Goal: Information Seeking & Learning: Learn about a topic

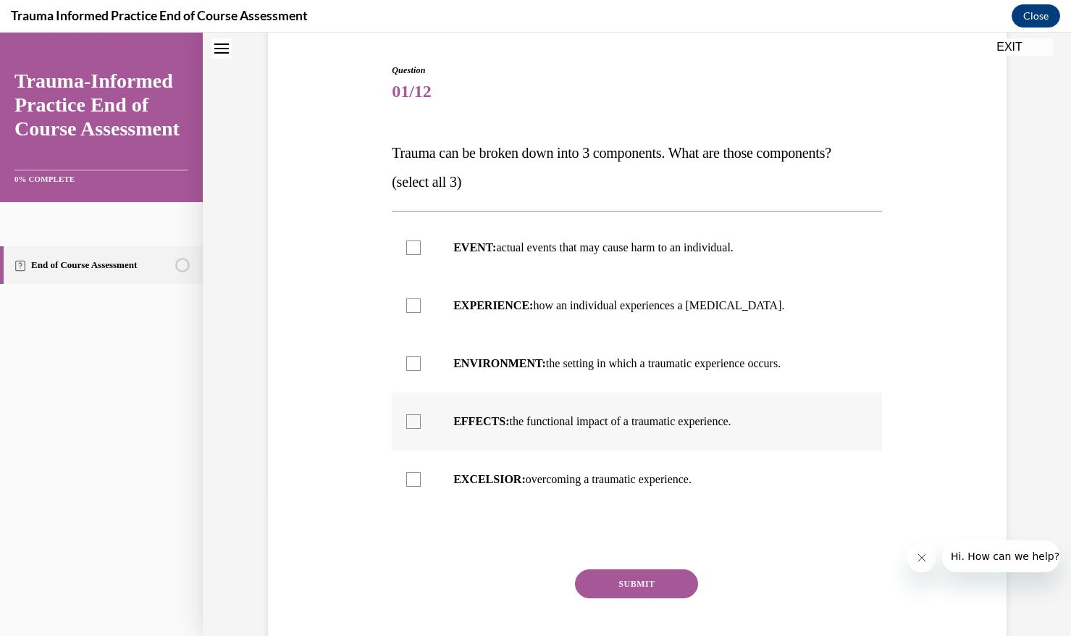
scroll to position [136, 0]
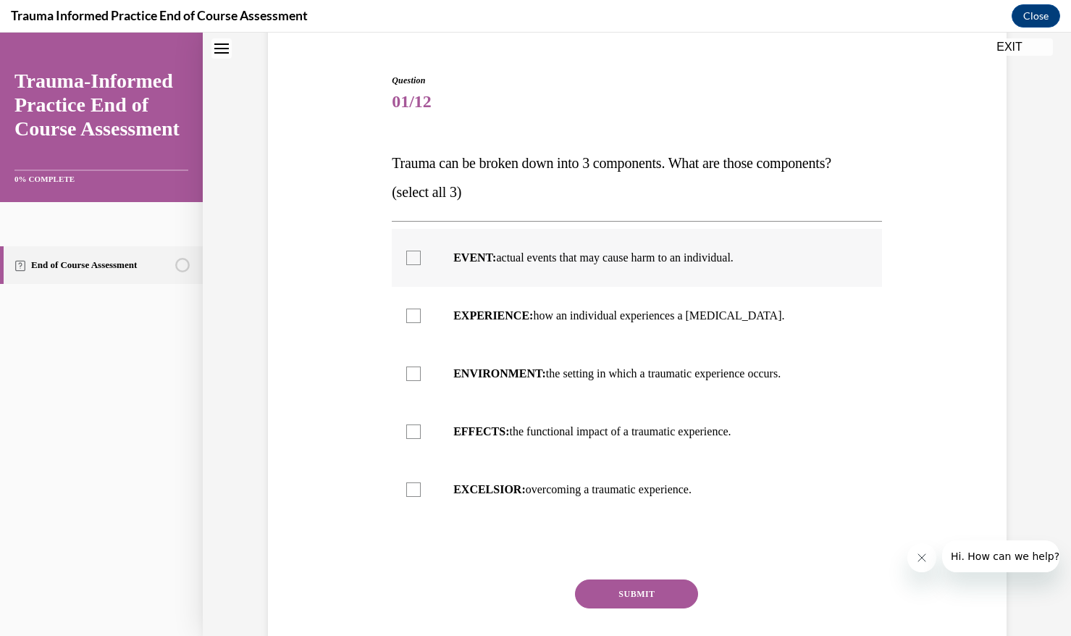
click at [600, 270] on label "EVENT: actual events that may cause harm to an individual." at bounding box center [637, 258] width 490 height 58
click at [421, 265] on input "EVENT: actual events that may cause harm to an individual." at bounding box center [413, 258] width 14 height 14
checkbox input "true"
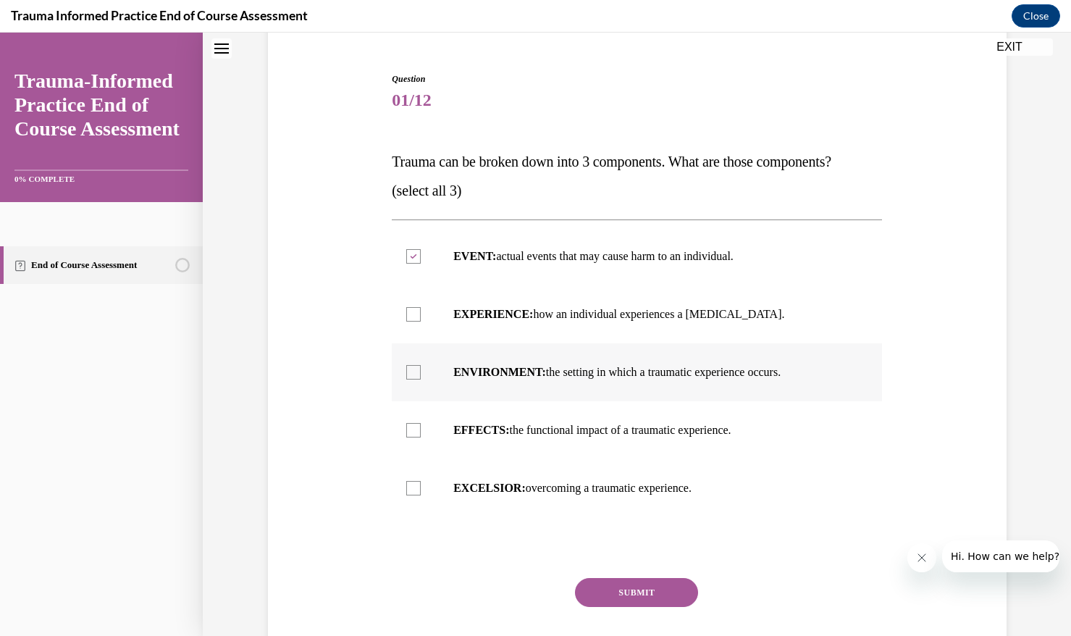
drag, startPoint x: 691, startPoint y: 429, endPoint x: 689, endPoint y: 382, distance: 47.1
click at [691, 427] on p "EFFECTS: the functional impact of a traumatic experience." at bounding box center [649, 430] width 392 height 14
click at [421, 427] on input "EFFECTS: the functional impact of a traumatic experience." at bounding box center [413, 430] width 14 height 14
checkbox input "true"
drag, startPoint x: 689, startPoint y: 371, endPoint x: 636, endPoint y: 489, distance: 128.4
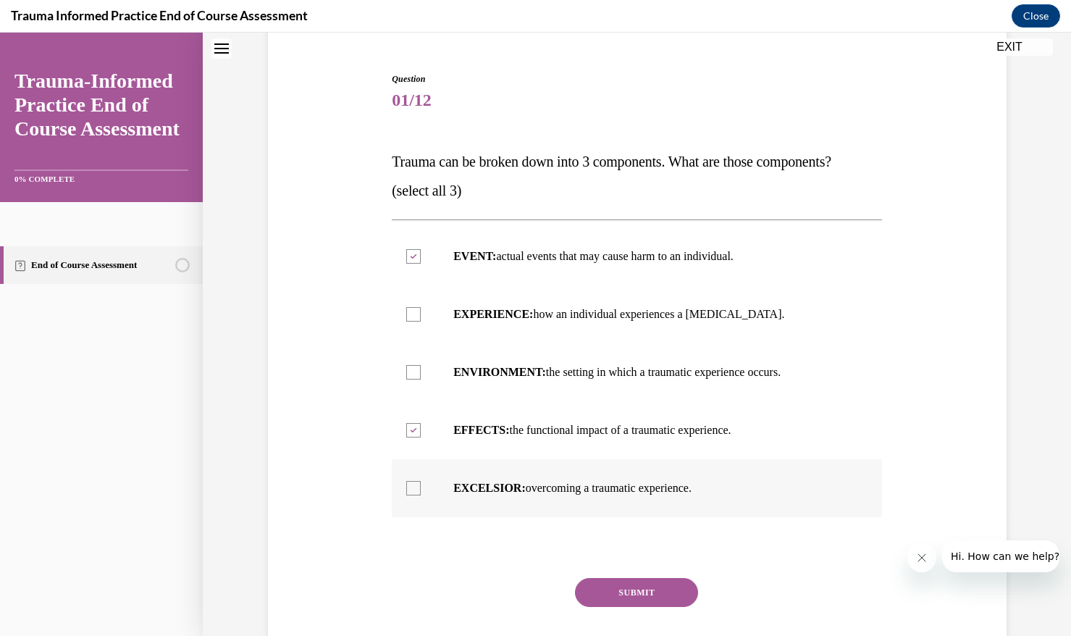
click at [689, 371] on p "ENVIRONMENT: the setting in which a traumatic experience occurs." at bounding box center [649, 372] width 392 height 14
click at [421, 371] on input "ENVIRONMENT: the setting in which a traumatic experience occurs." at bounding box center [413, 372] width 14 height 14
drag, startPoint x: 599, startPoint y: 392, endPoint x: 602, endPoint y: 376, distance: 16.2
click at [600, 385] on label "ENVIRONMENT: the setting in which a traumatic experience occurs." at bounding box center [637, 372] width 490 height 58
click at [421, 379] on input "ENVIRONMENT: the setting in which a traumatic experience occurs." at bounding box center [413, 372] width 14 height 14
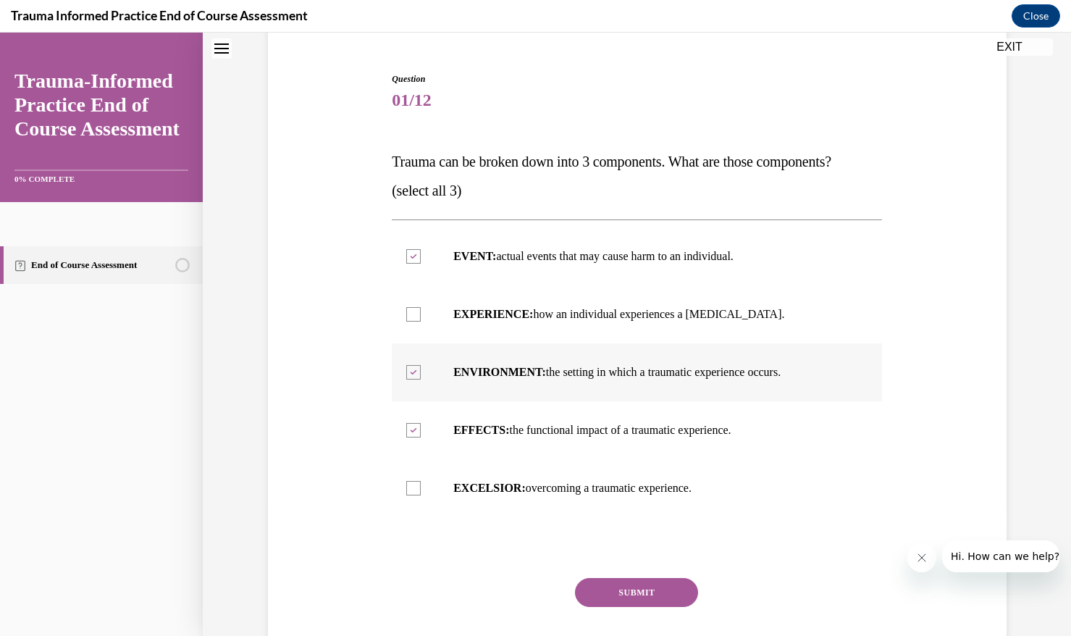
checkbox input "false"
drag, startPoint x: 615, startPoint y: 315, endPoint x: 611, endPoint y: 369, distance: 54.4
click at [615, 315] on p "EXPERIENCE: how an individual experiences a stressor." at bounding box center [649, 314] width 392 height 14
click at [421, 315] on input "EXPERIENCE: how an individual experiences a stressor." at bounding box center [413, 314] width 14 height 14
checkbox input "true"
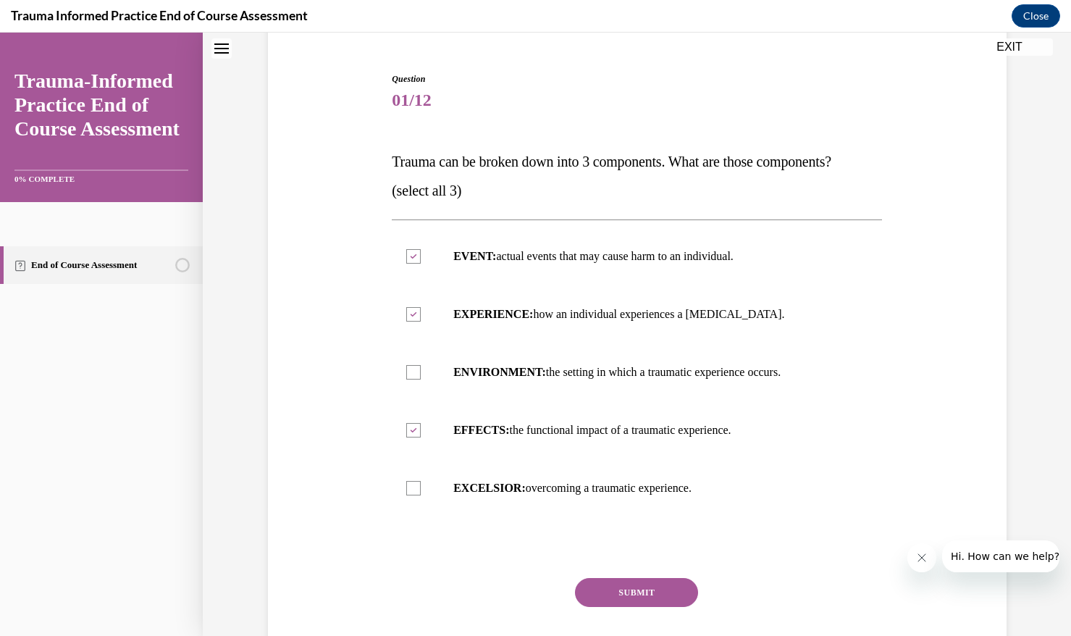
click at [626, 585] on button "SUBMIT" at bounding box center [636, 592] width 123 height 29
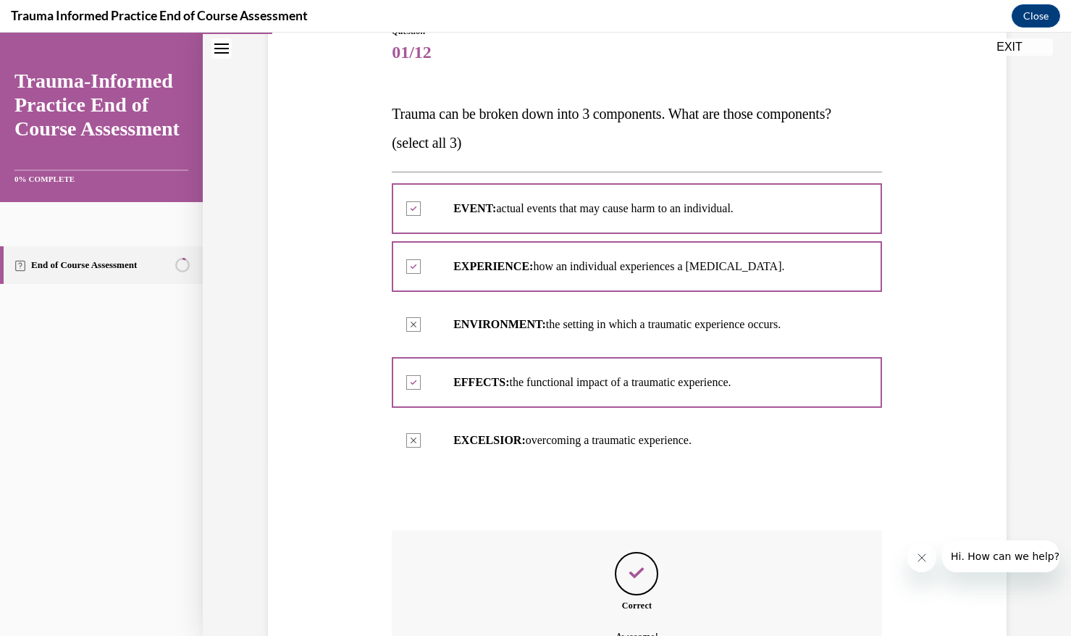
scroll to position [167, 0]
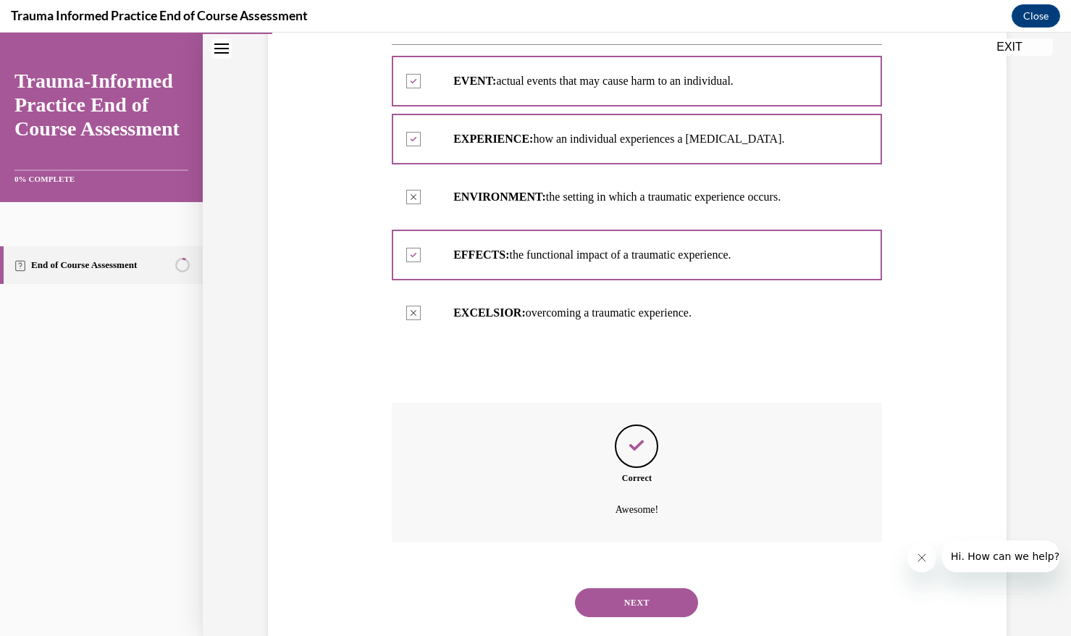
click at [624, 586] on div "NEXT" at bounding box center [637, 602] width 490 height 58
click at [623, 600] on button "NEXT" at bounding box center [636, 602] width 123 height 29
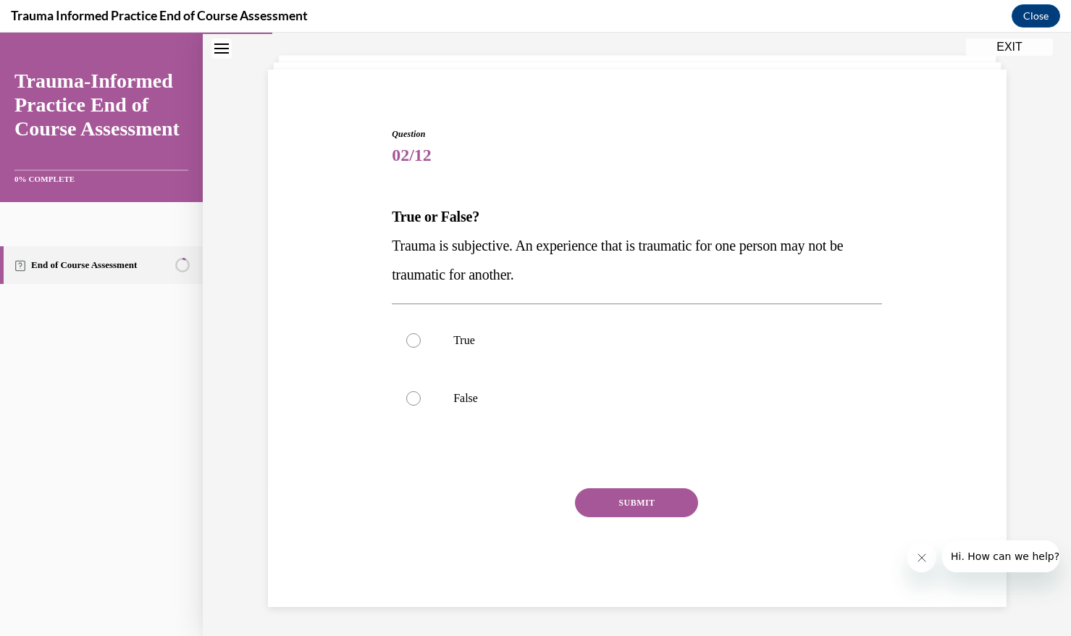
scroll to position [74, 0]
click at [510, 340] on p "True" at bounding box center [649, 340] width 392 height 14
click at [421, 340] on input "True" at bounding box center [413, 340] width 14 height 14
radio input "true"
click at [596, 489] on button "SUBMIT" at bounding box center [636, 502] width 123 height 29
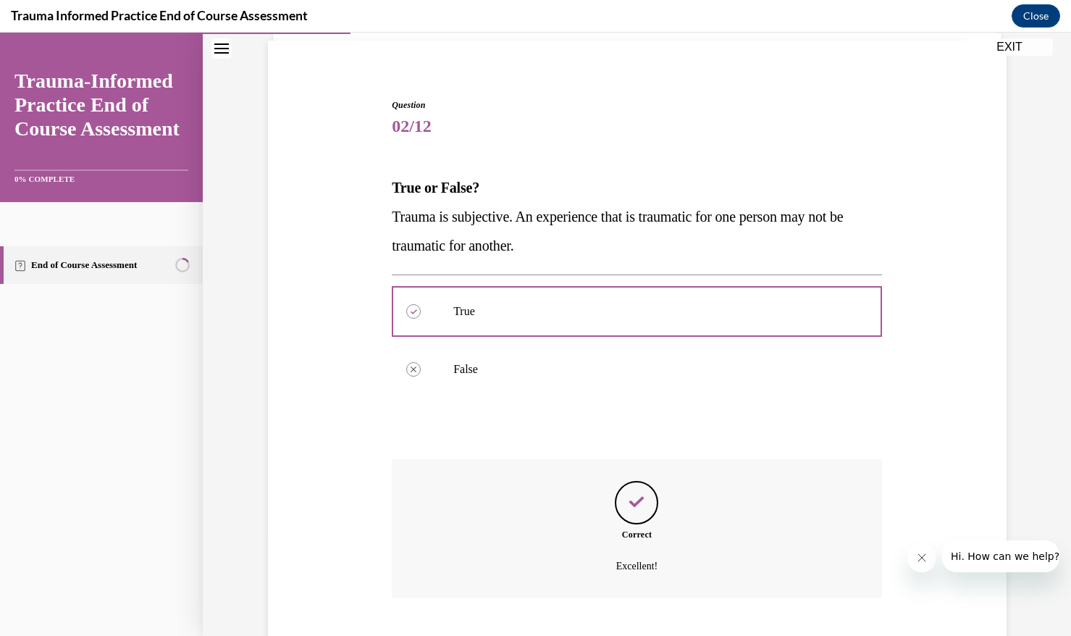
scroll to position [191, 0]
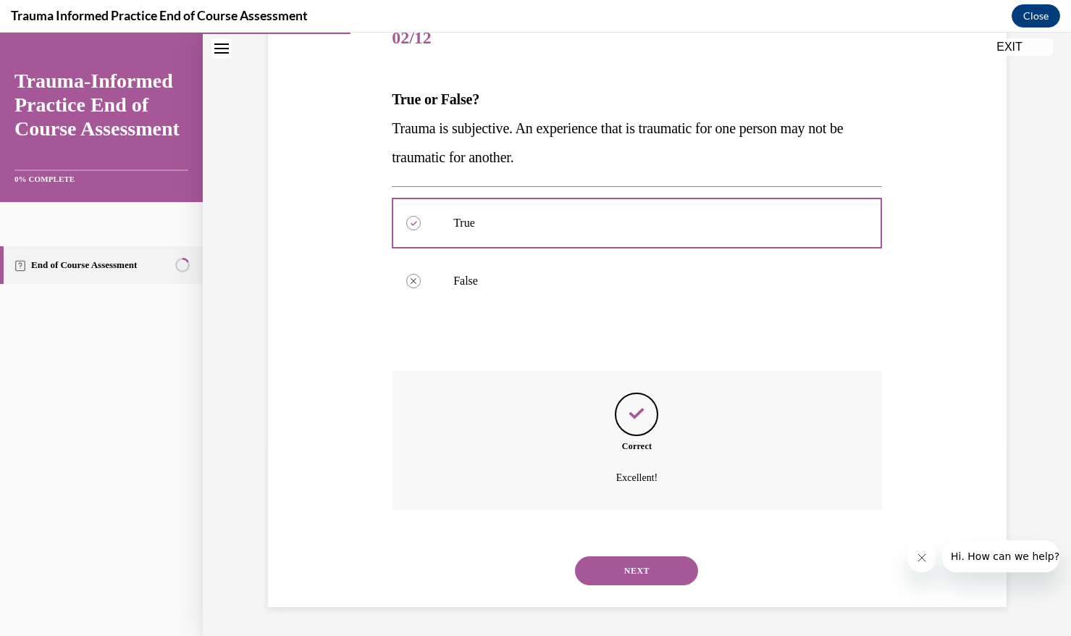
click at [647, 562] on button "NEXT" at bounding box center [636, 570] width 123 height 29
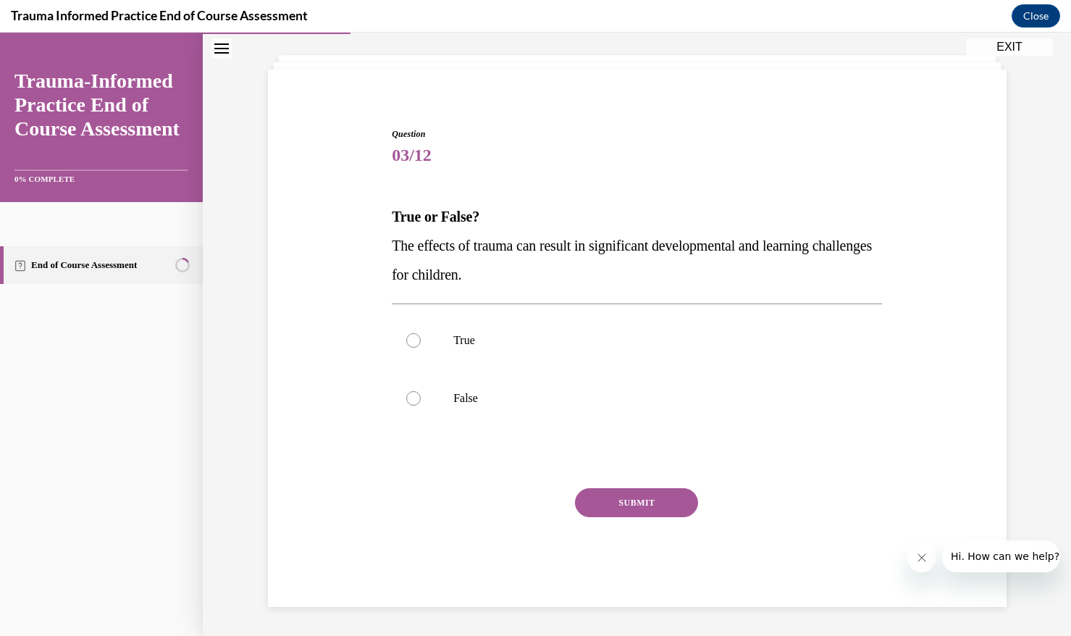
scroll to position [74, 0]
drag, startPoint x: 530, startPoint y: 339, endPoint x: 575, endPoint y: 450, distance: 120.2
click at [530, 339] on p "True" at bounding box center [649, 340] width 392 height 14
click at [421, 339] on input "True" at bounding box center [413, 340] width 14 height 14
radio input "true"
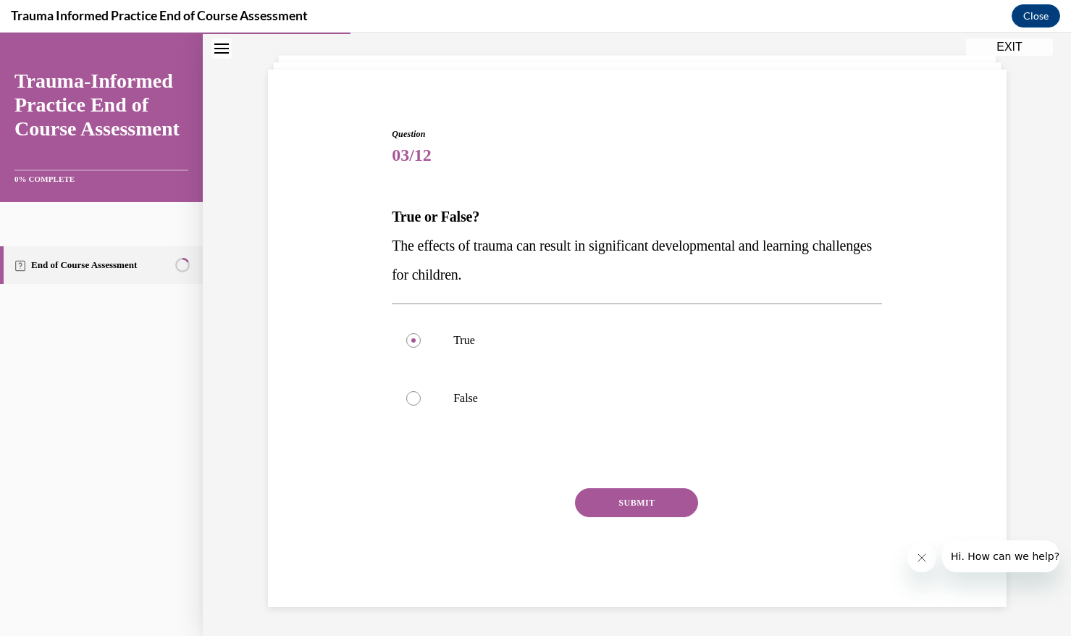
click at [604, 488] on button "SUBMIT" at bounding box center [636, 502] width 123 height 29
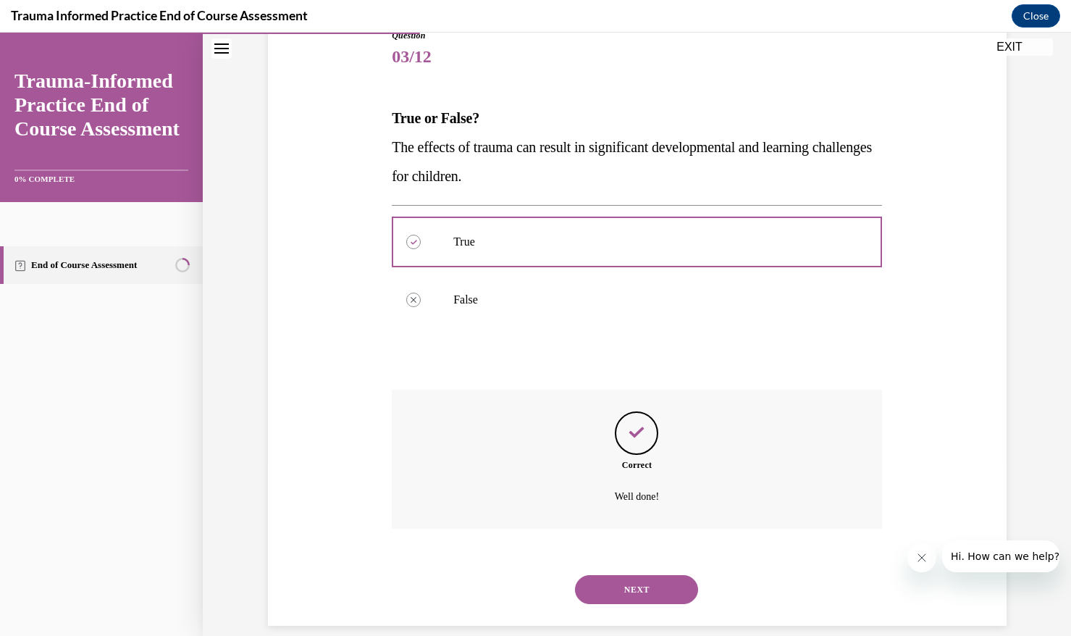
scroll to position [191, 0]
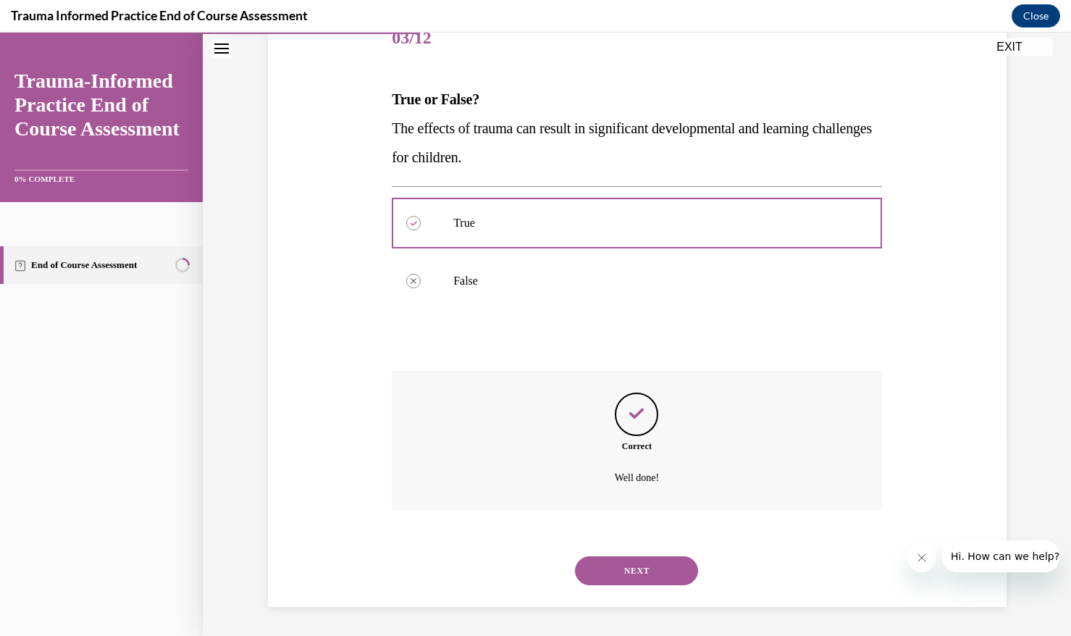
click at [657, 559] on button "NEXT" at bounding box center [636, 570] width 123 height 29
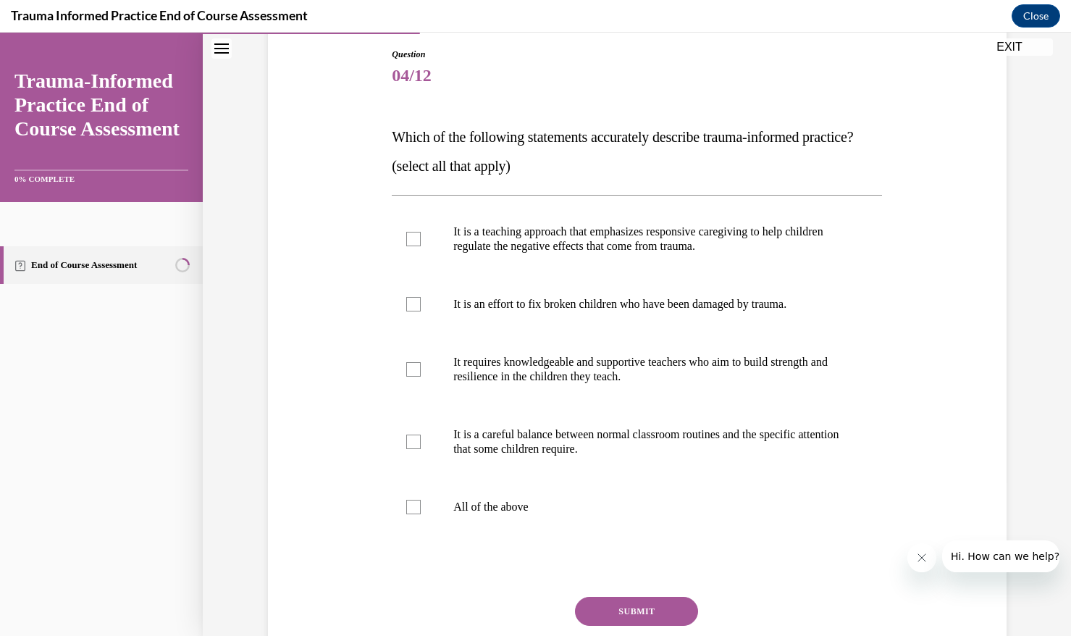
scroll to position [156, 0]
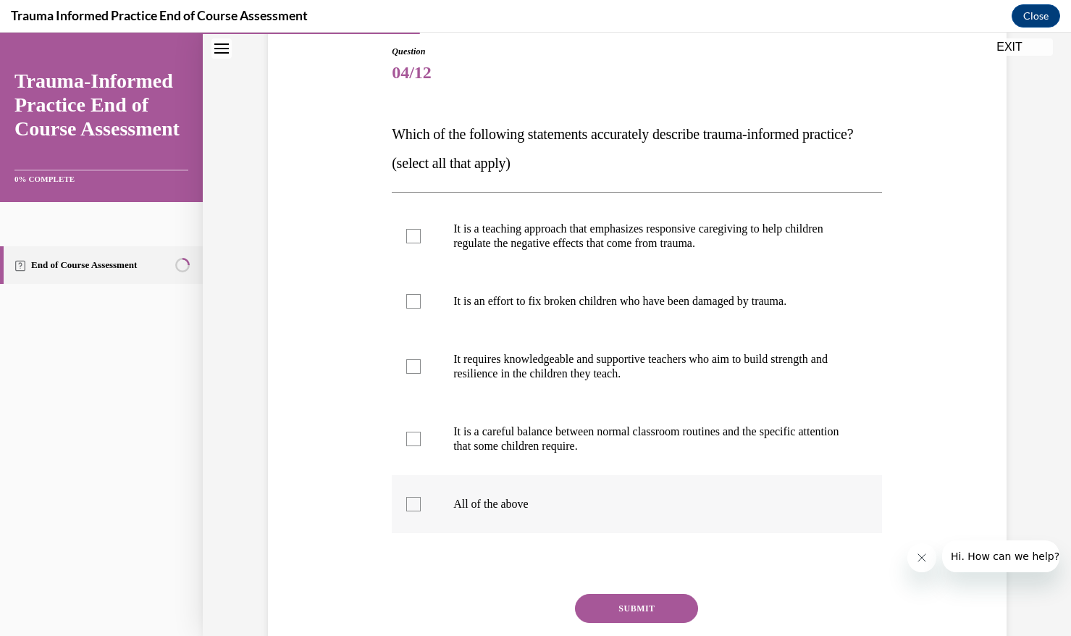
click at [534, 518] on label "All of the above" at bounding box center [637, 504] width 490 height 58
click at [421, 511] on input "All of the above" at bounding box center [413, 504] width 14 height 14
checkbox input "true"
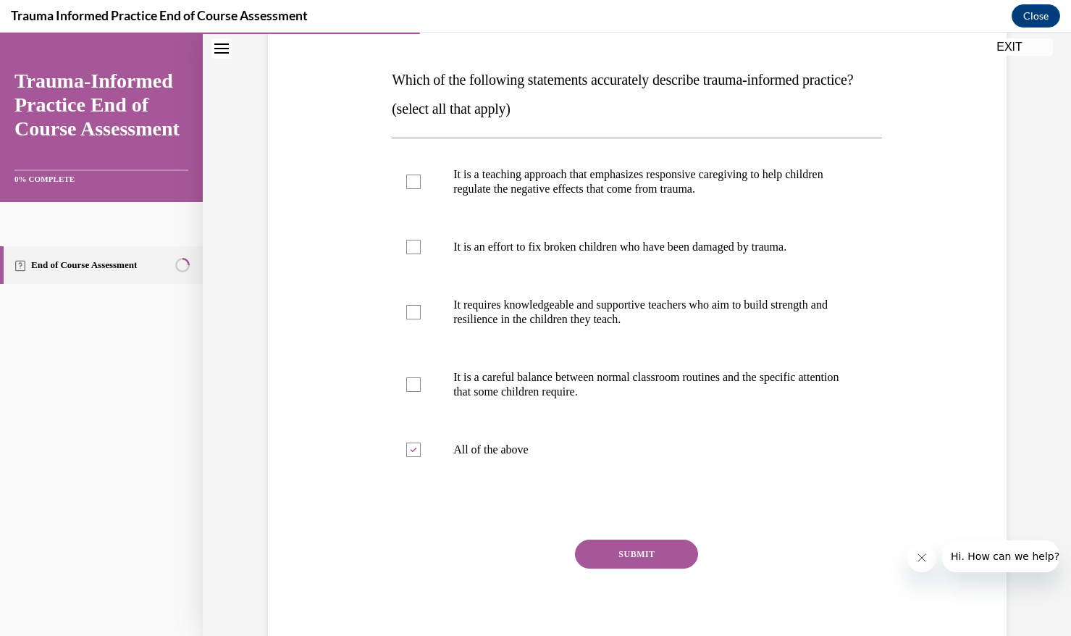
click at [644, 568] on button "SUBMIT" at bounding box center [636, 553] width 123 height 29
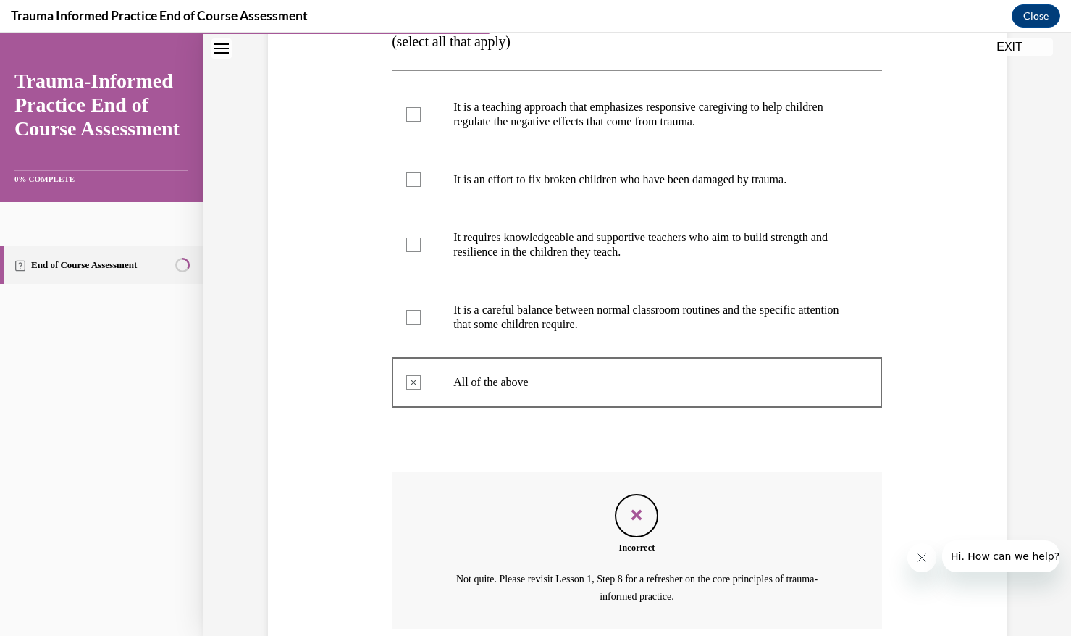
scroll to position [280, 0]
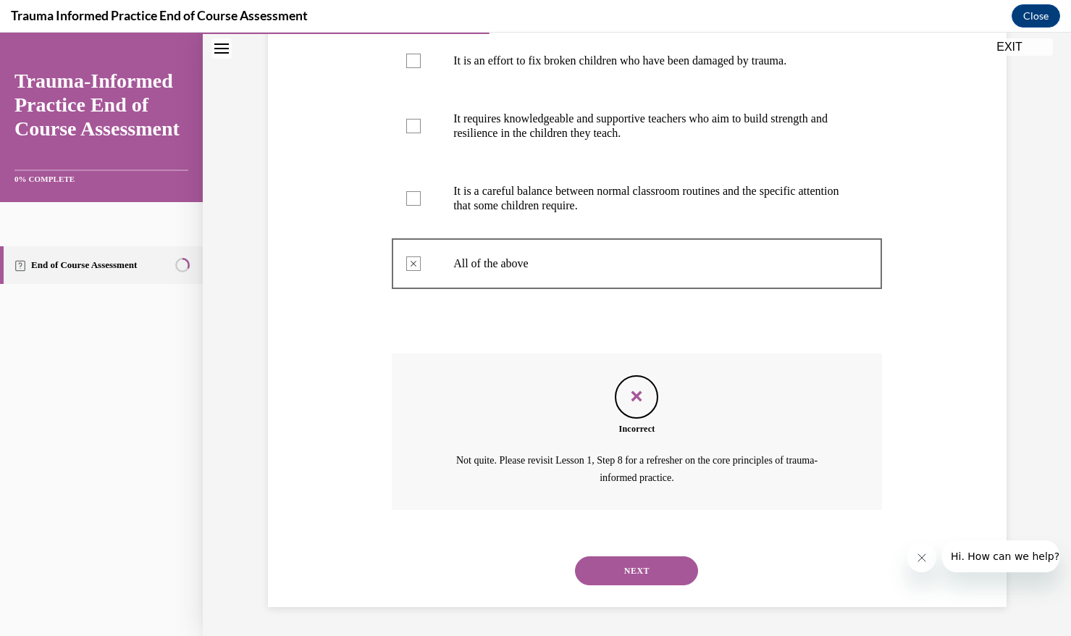
click at [655, 564] on button "NEXT" at bounding box center [636, 570] width 123 height 29
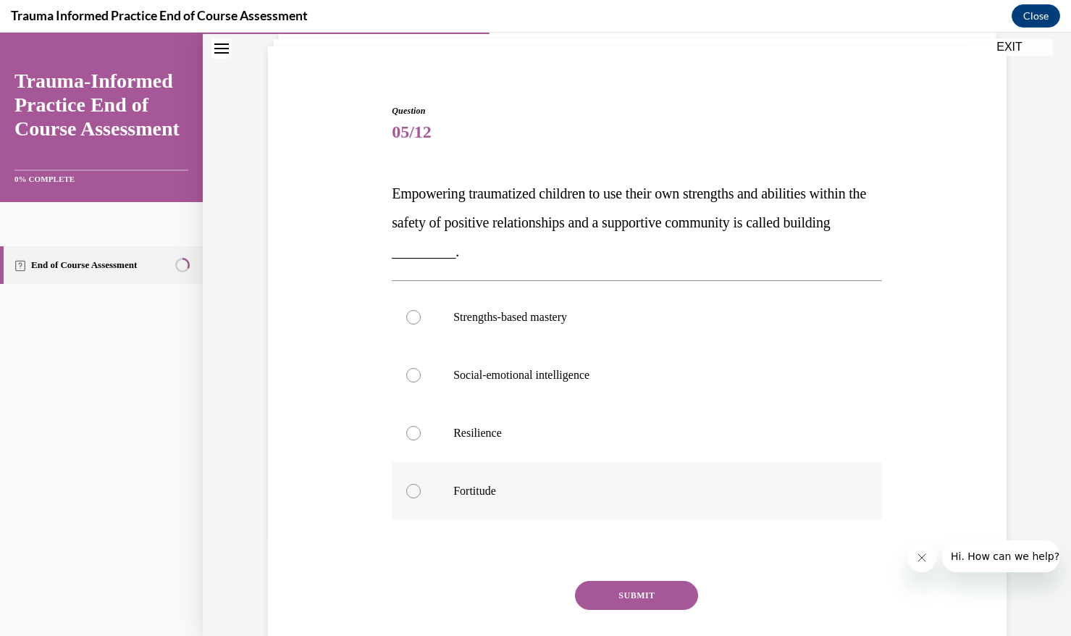
scroll to position [98, 0]
click at [585, 426] on p "Resilience" at bounding box center [649, 431] width 392 height 14
click at [421, 426] on input "Resilience" at bounding box center [413, 431] width 14 height 14
radio input "true"
click at [632, 581] on button "SUBMIT" at bounding box center [636, 593] width 123 height 29
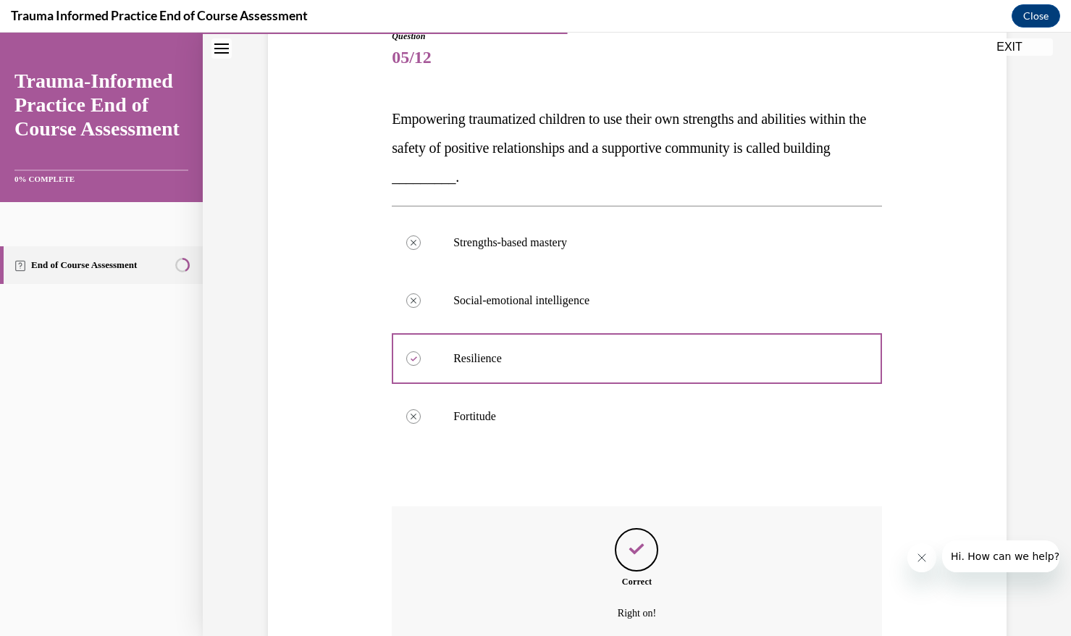
scroll to position [170, 0]
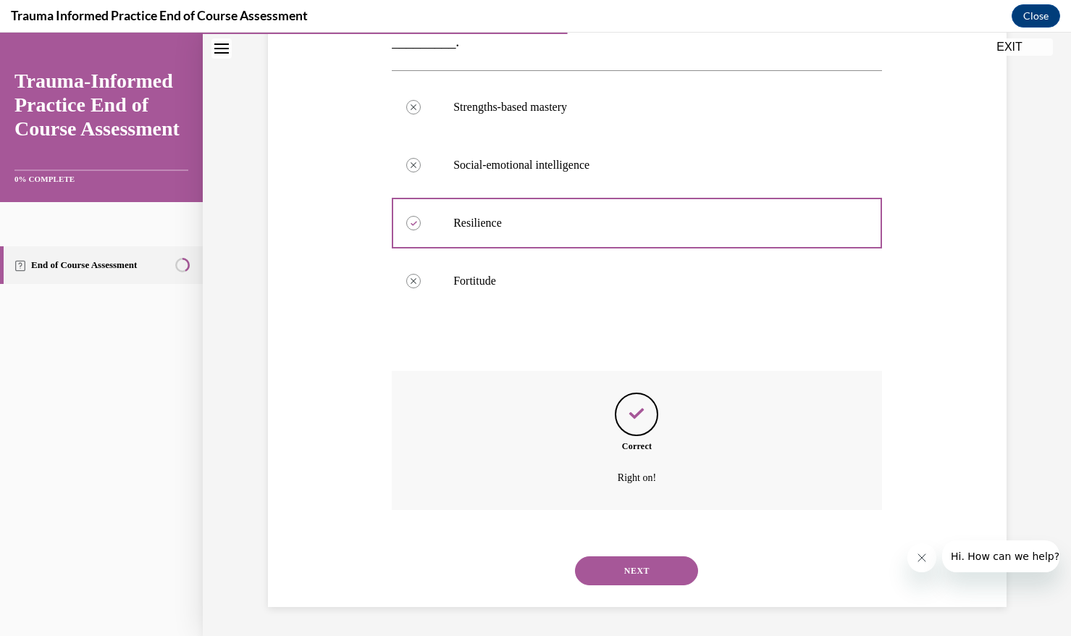
click at [639, 576] on button "NEXT" at bounding box center [636, 570] width 123 height 29
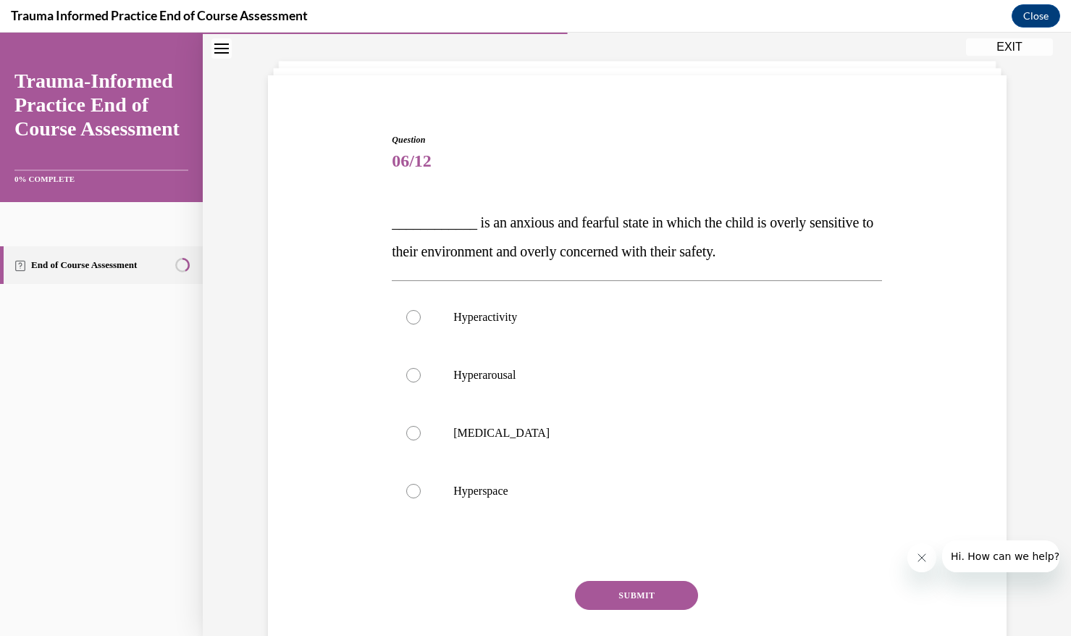
scroll to position [75, 0]
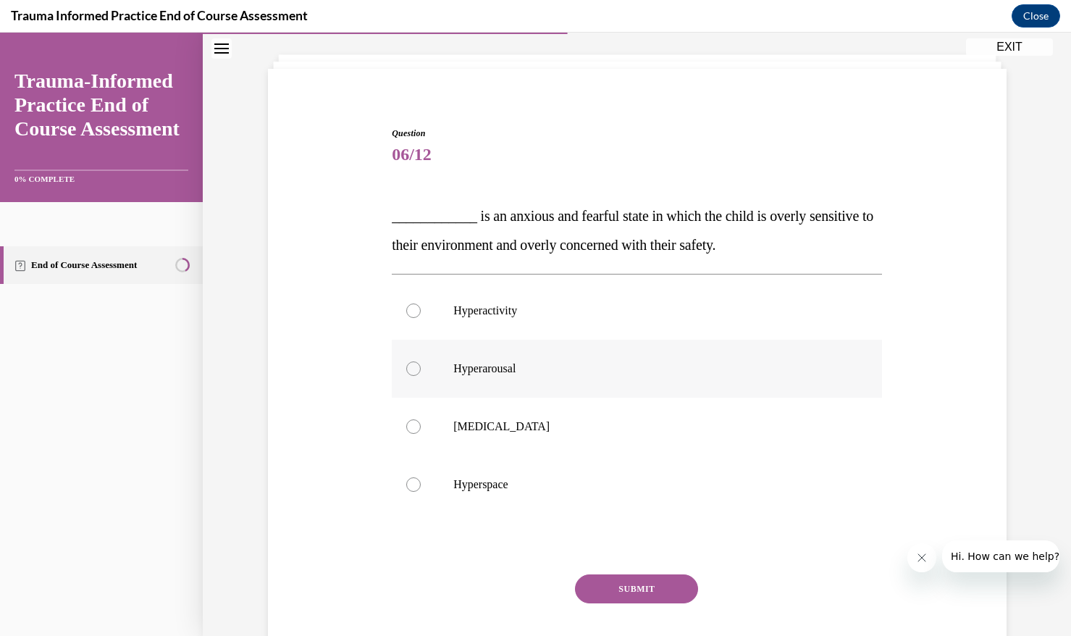
click at [531, 368] on p "Hyperarousal" at bounding box center [649, 368] width 392 height 14
click at [421, 368] on input "Hyperarousal" at bounding box center [413, 368] width 14 height 14
radio input "true"
click at [636, 591] on button "SUBMIT" at bounding box center [636, 588] width 123 height 29
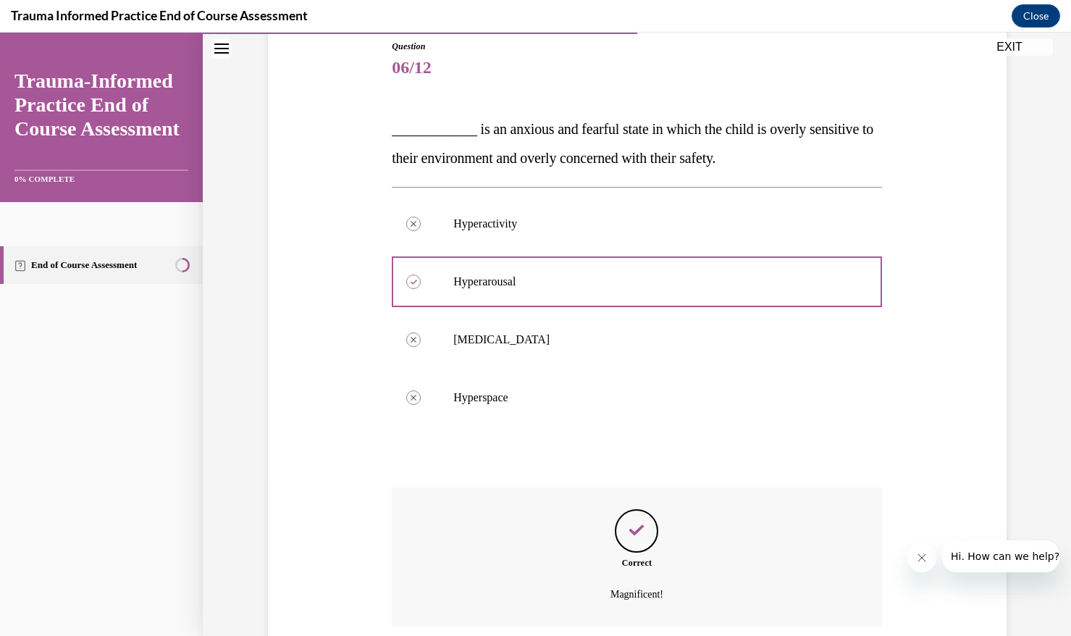
scroll to position [151, 0]
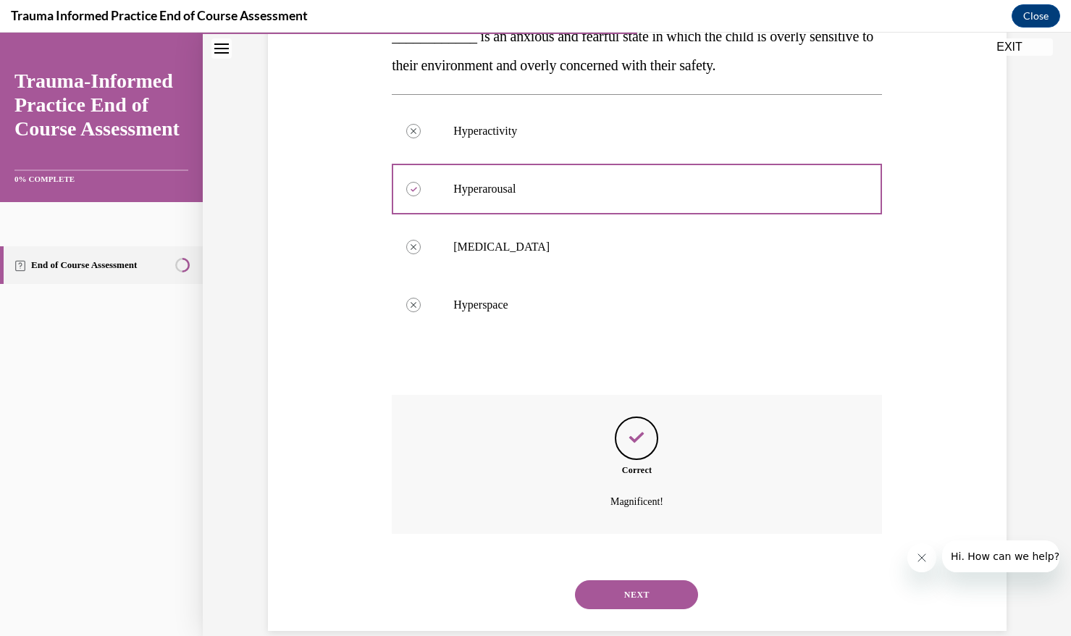
click at [665, 595] on button "NEXT" at bounding box center [636, 594] width 123 height 29
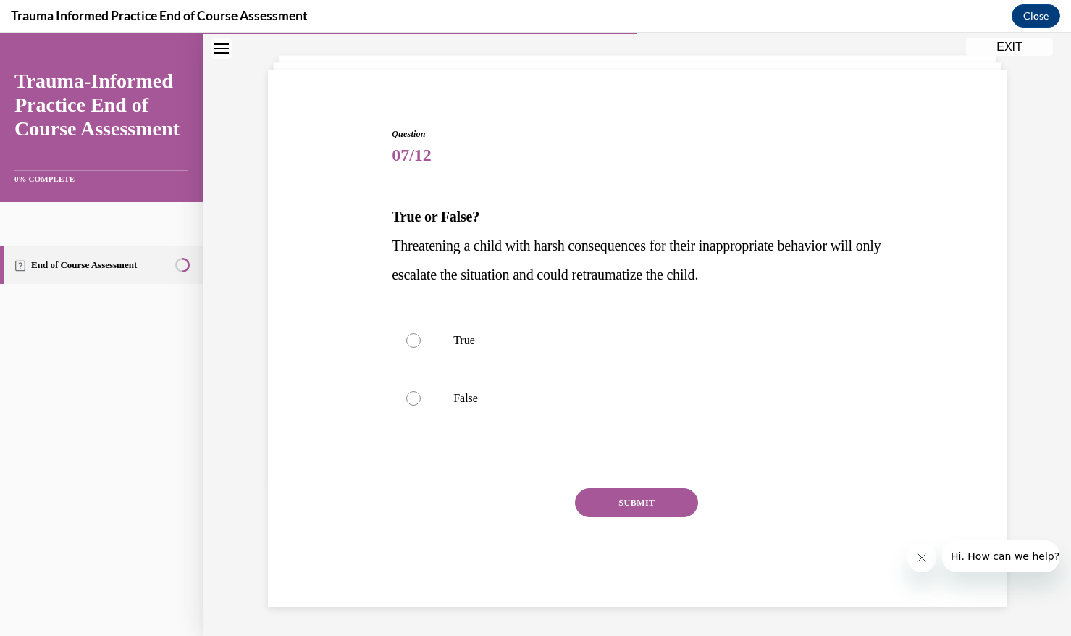
drag, startPoint x: 466, startPoint y: 337, endPoint x: 552, endPoint y: 444, distance: 136.9
click at [466, 337] on p "True" at bounding box center [649, 340] width 392 height 14
click at [421, 337] on input "True" at bounding box center [413, 340] width 14 height 14
radio input "true"
click at [595, 488] on button "SUBMIT" at bounding box center [636, 502] width 123 height 29
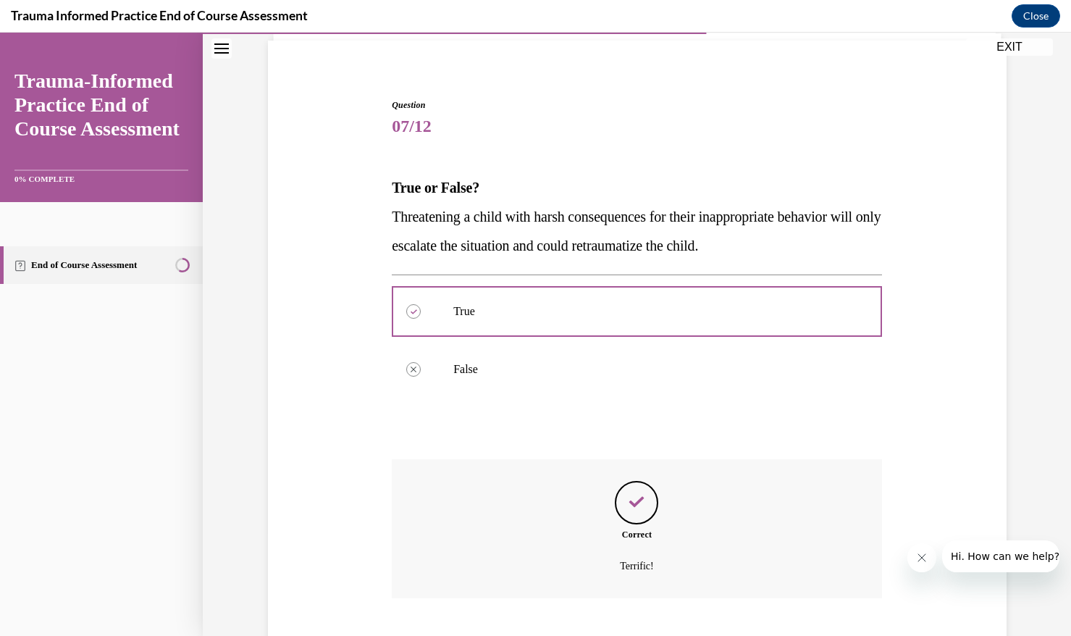
scroll to position [191, 0]
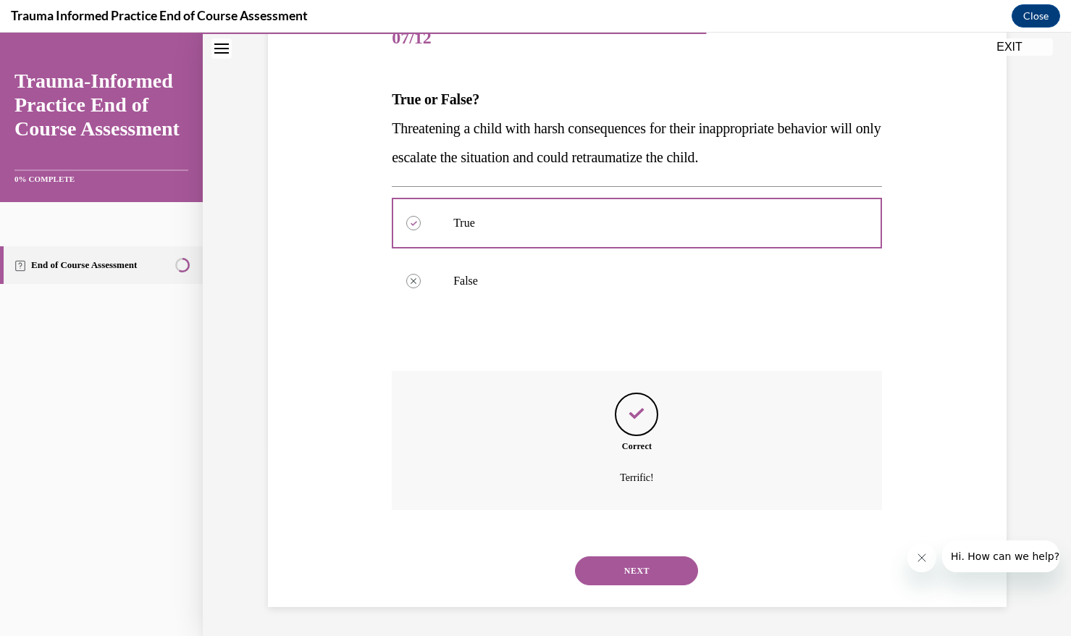
click at [646, 570] on button "NEXT" at bounding box center [636, 570] width 123 height 29
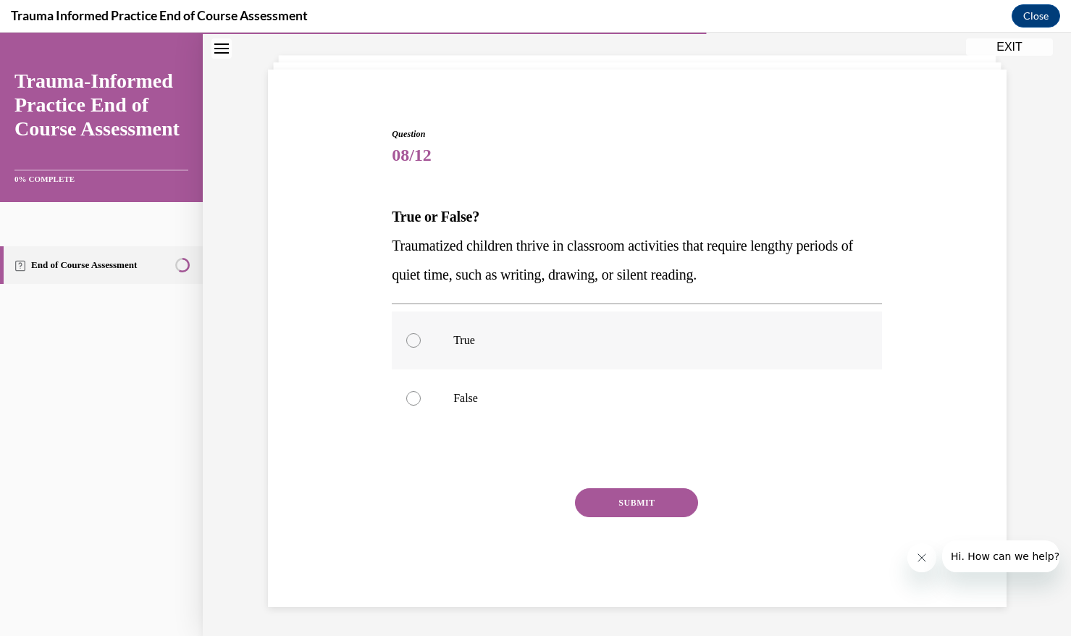
click at [502, 345] on p "True" at bounding box center [649, 340] width 392 height 14
click at [421, 345] on input "True" at bounding box center [413, 340] width 14 height 14
radio input "true"
click at [599, 506] on button "SUBMIT" at bounding box center [636, 502] width 123 height 29
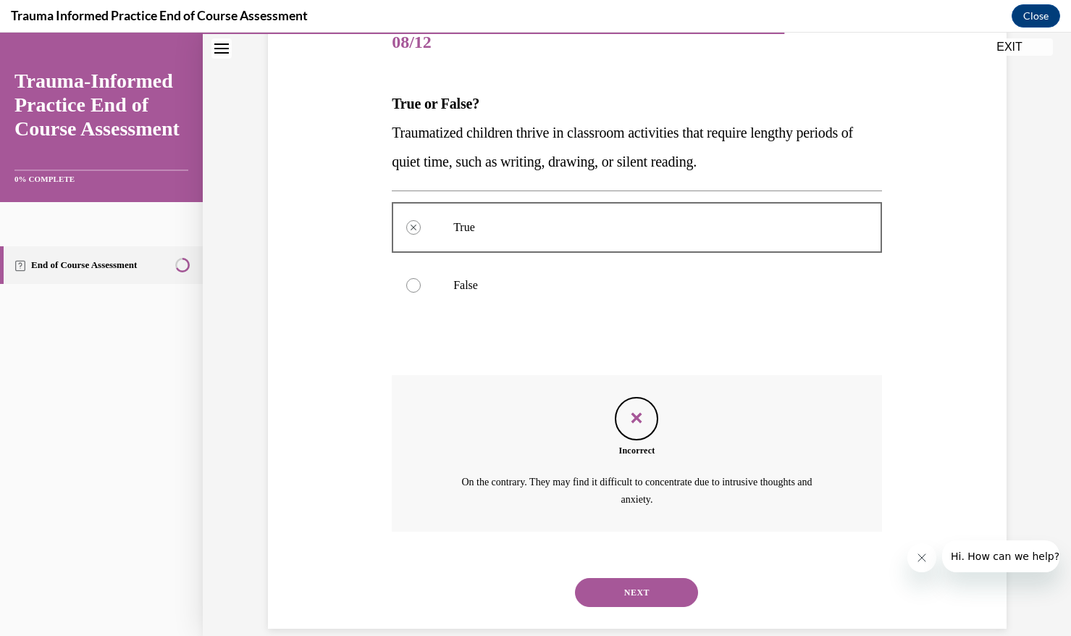
scroll to position [208, 0]
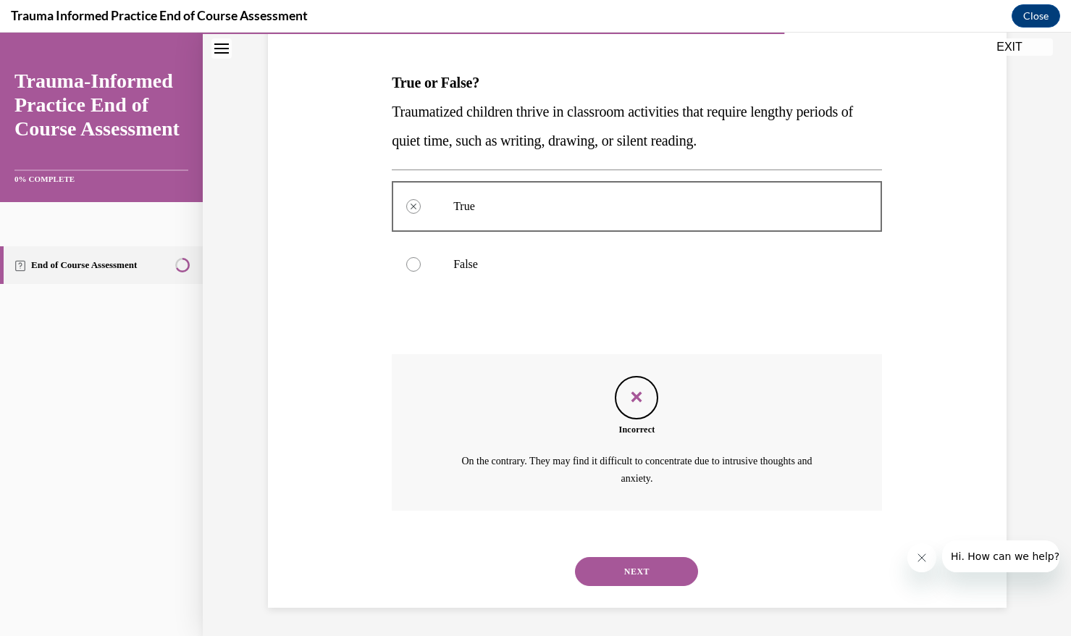
click at [654, 580] on button "NEXT" at bounding box center [636, 571] width 123 height 29
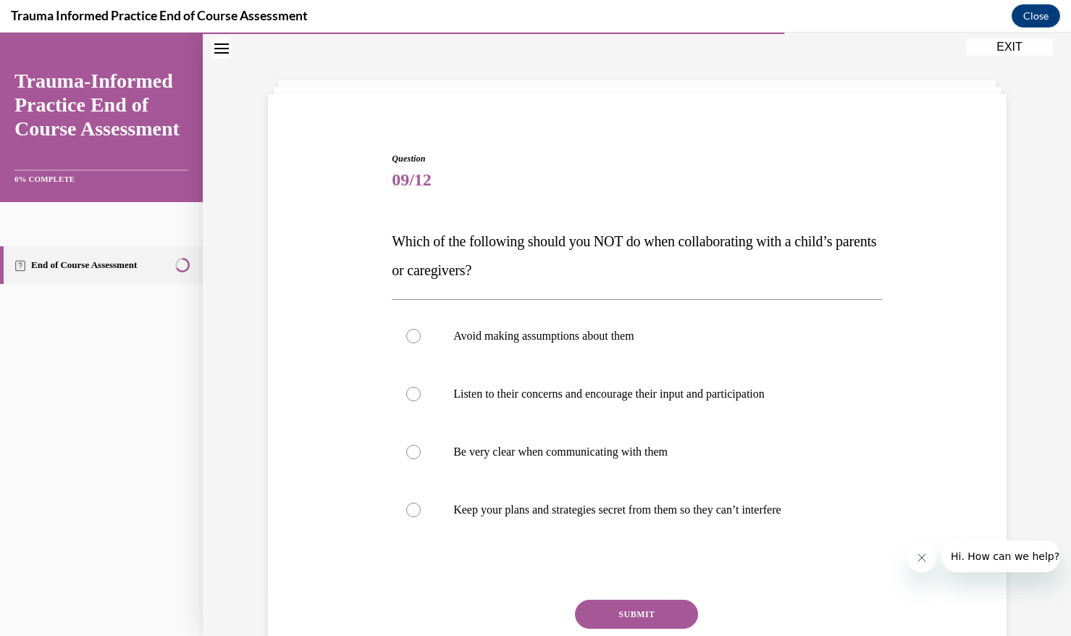
scroll to position [80, 0]
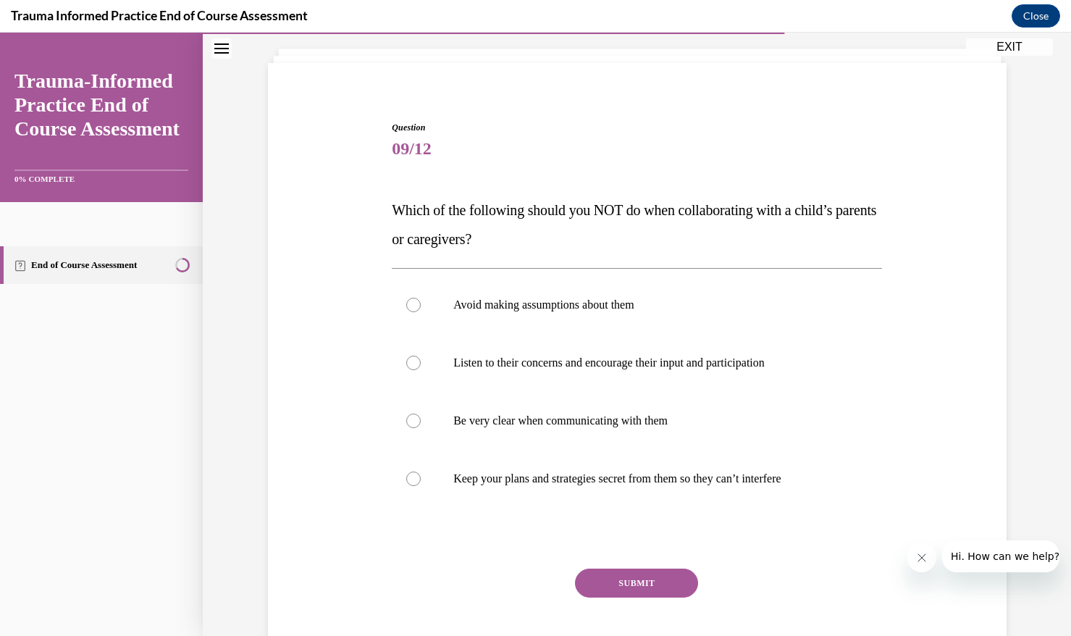
drag, startPoint x: 718, startPoint y: 469, endPoint x: 707, endPoint y: 528, distance: 59.8
click at [717, 469] on label "Keep your plans and strategies secret from them so they can’t interfere" at bounding box center [637, 479] width 490 height 58
click at [421, 471] on input "Keep your plans and strategies secret from them so they can’t interfere" at bounding box center [413, 478] width 14 height 14
radio input "true"
click at [678, 579] on button "SUBMIT" at bounding box center [636, 582] width 123 height 29
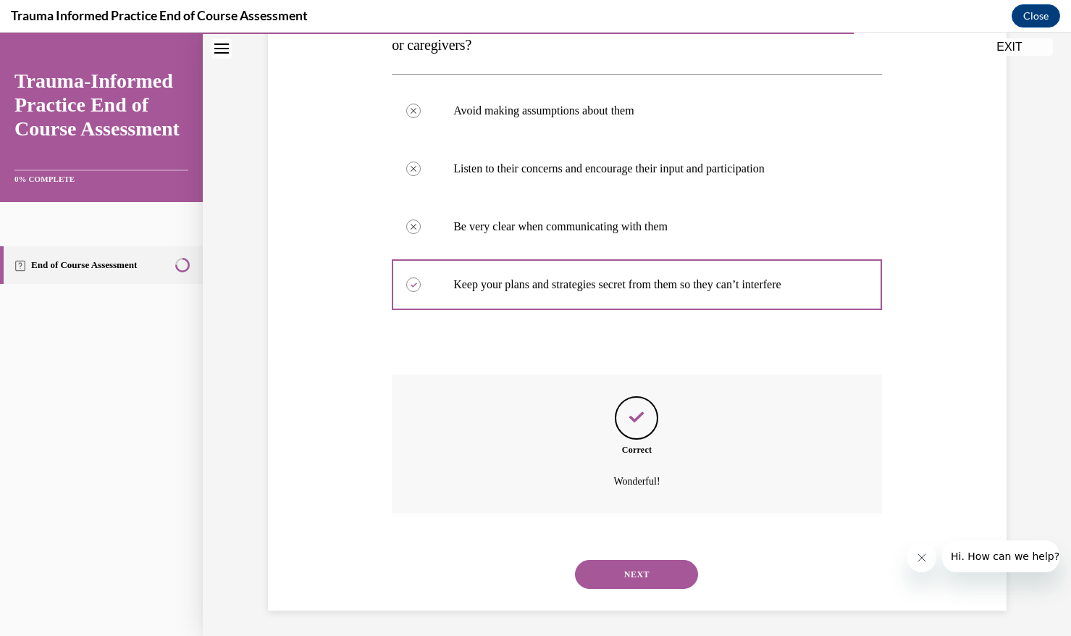
scroll to position [278, 0]
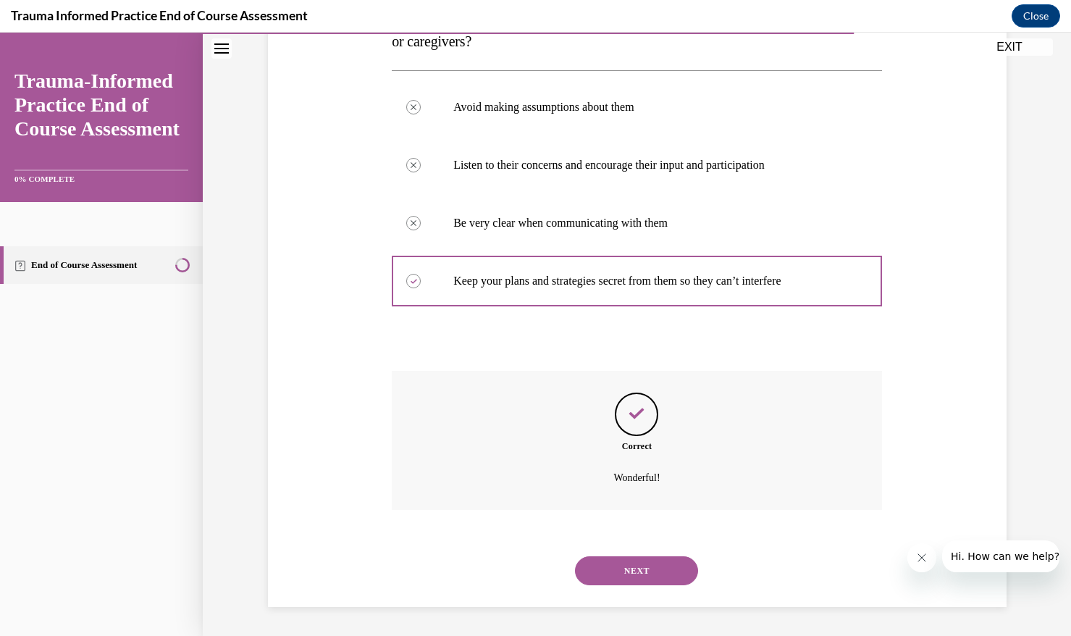
click at [684, 563] on button "NEXT" at bounding box center [636, 570] width 123 height 29
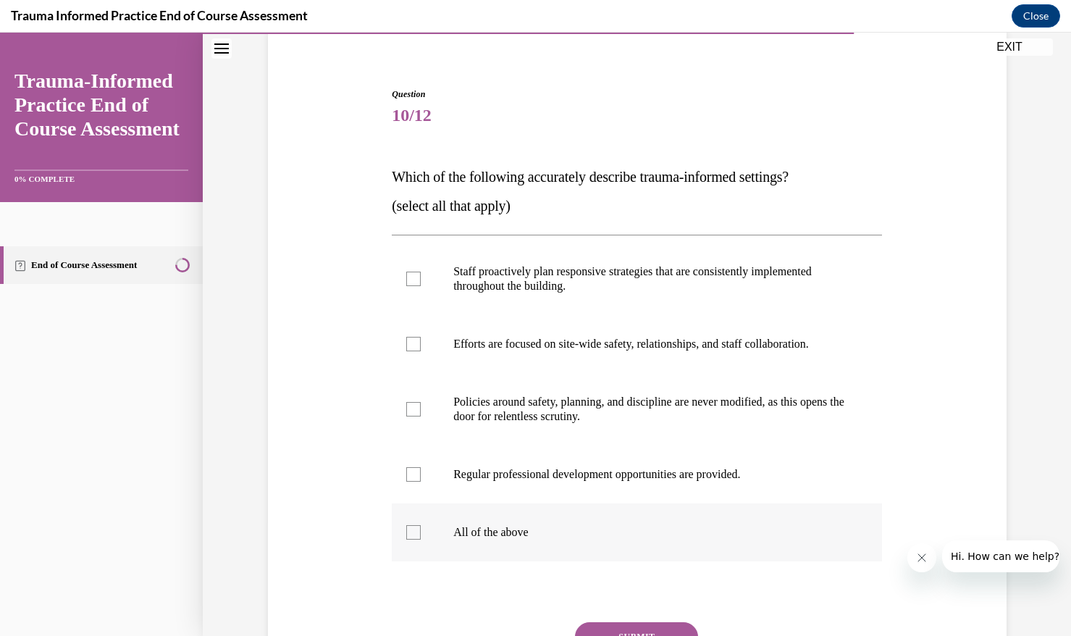
scroll to position [132, 0]
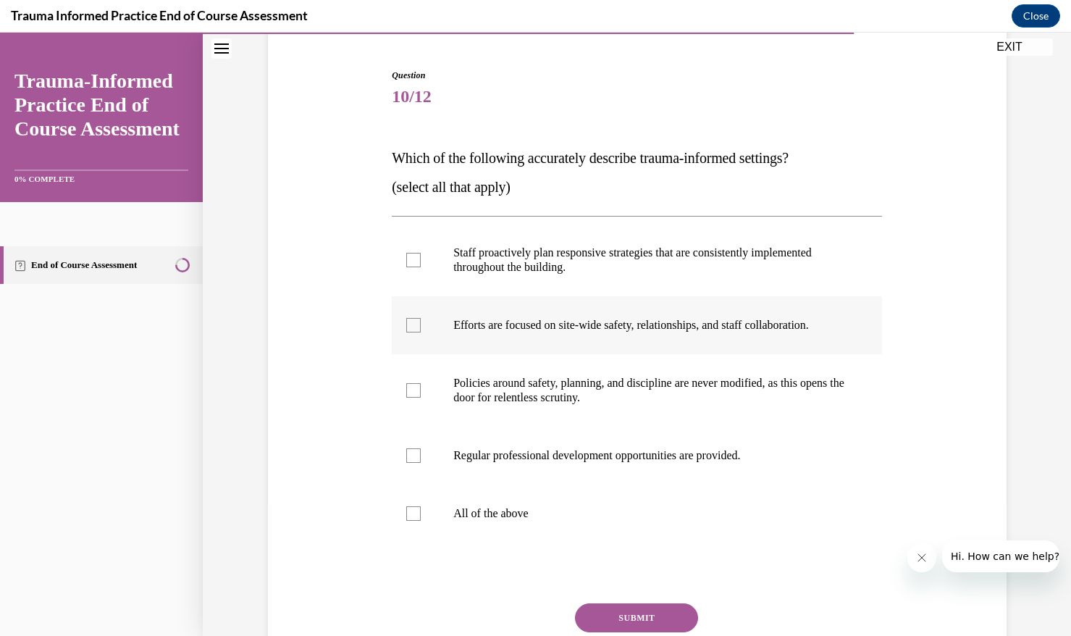
click at [665, 344] on label "Efforts are focused on site-wide safety, relationships, and staff collaboration." at bounding box center [637, 325] width 490 height 58
click at [421, 332] on input "Efforts are focused on site-wide safety, relationships, and staff collaboration." at bounding box center [413, 325] width 14 height 14
checkbox input "true"
click at [663, 270] on p "Staff proactively plan responsive strategies that are consistently implemented …" at bounding box center [649, 259] width 392 height 29
click at [421, 267] on input "Staff proactively plan responsive strategies that are consistently implemented …" at bounding box center [413, 260] width 14 height 14
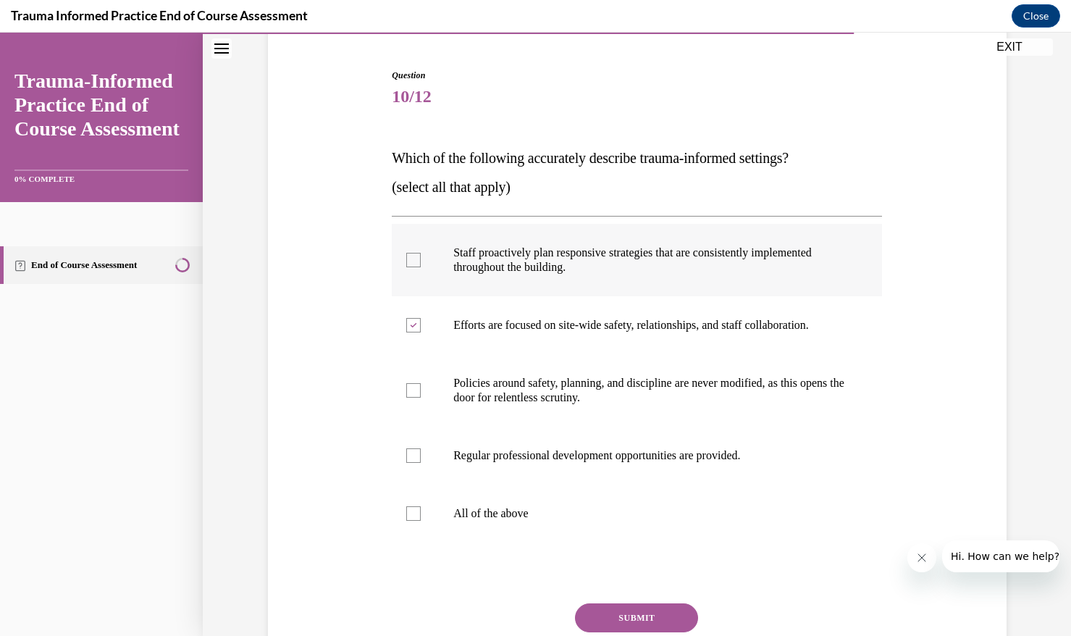
checkbox input "true"
click at [664, 459] on p "Regular professional development opportunities are provided." at bounding box center [649, 455] width 392 height 14
click at [421, 459] on input "Regular professional development opportunities are provided." at bounding box center [413, 455] width 14 height 14
checkbox input "true"
click at [662, 621] on button "SUBMIT" at bounding box center [636, 617] width 123 height 29
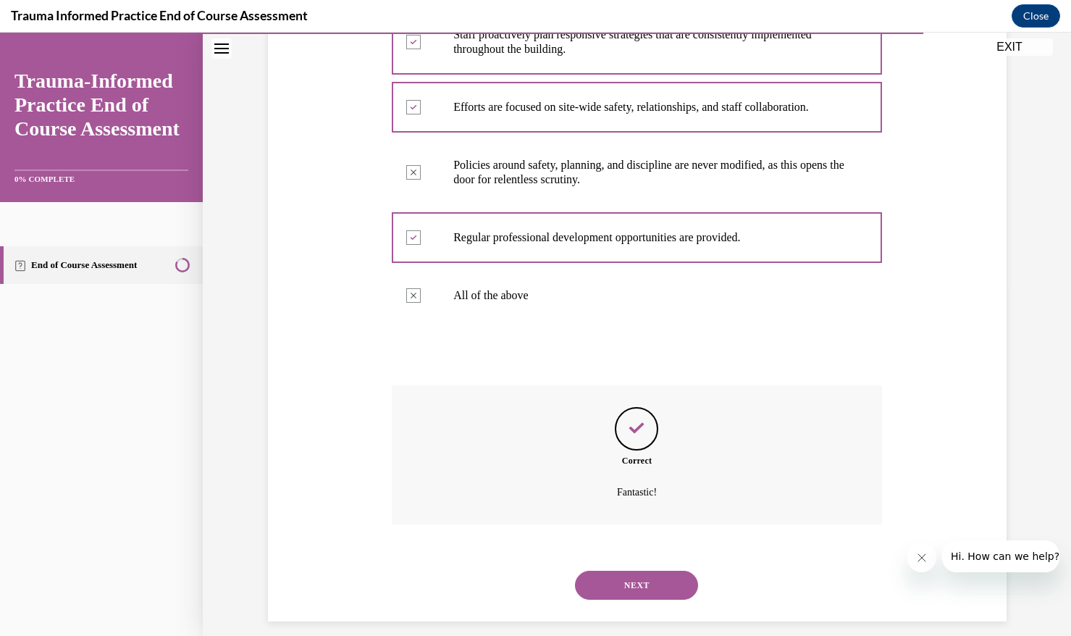
scroll to position [357, 0]
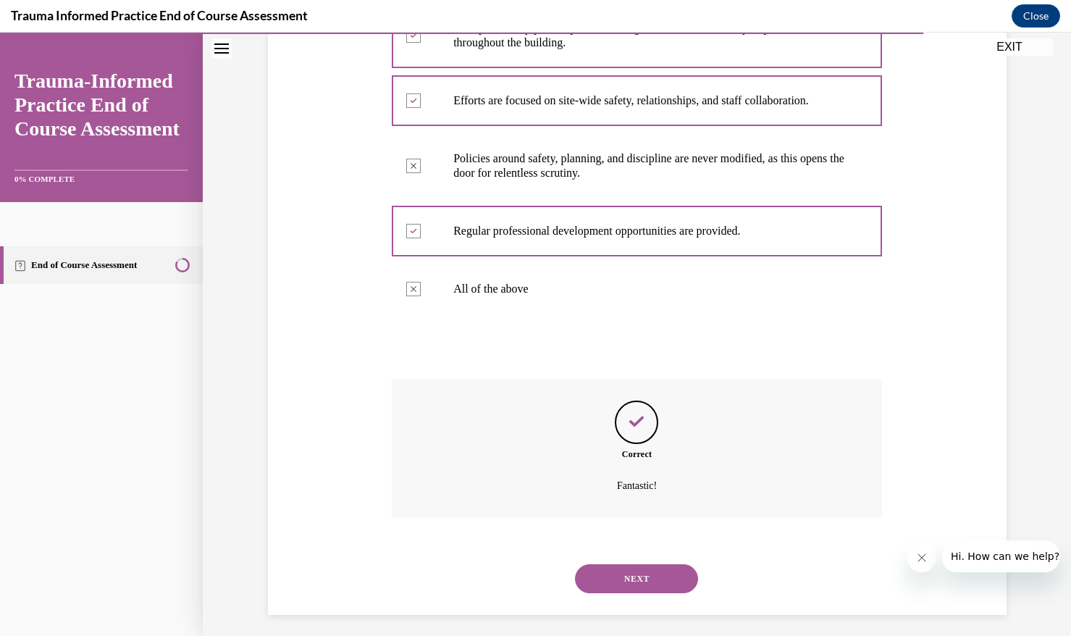
click at [632, 587] on button "NEXT" at bounding box center [636, 578] width 123 height 29
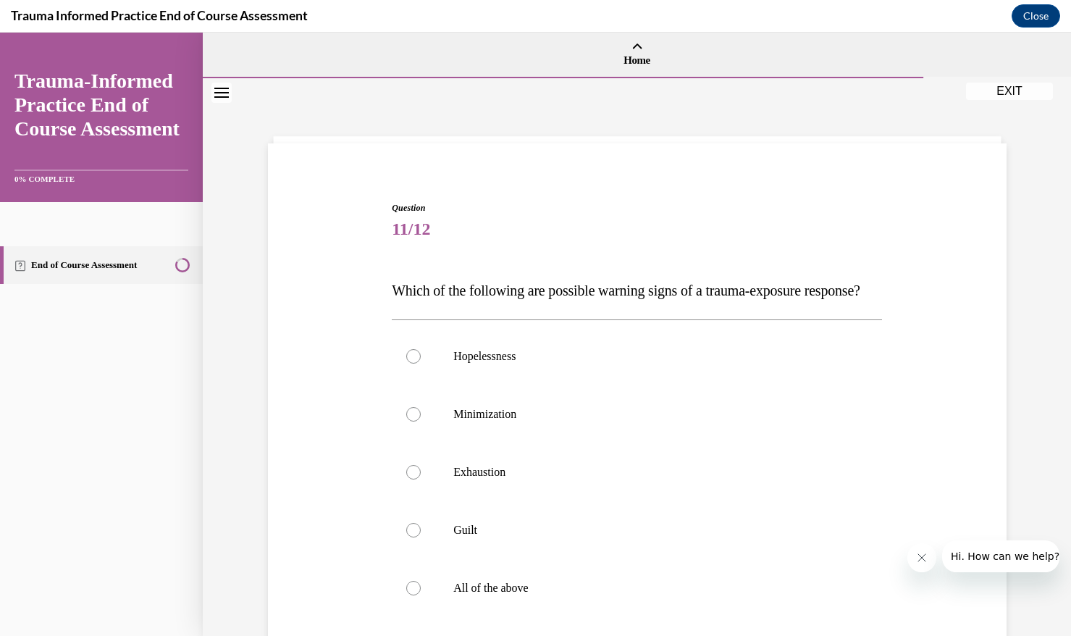
scroll to position [81, 0]
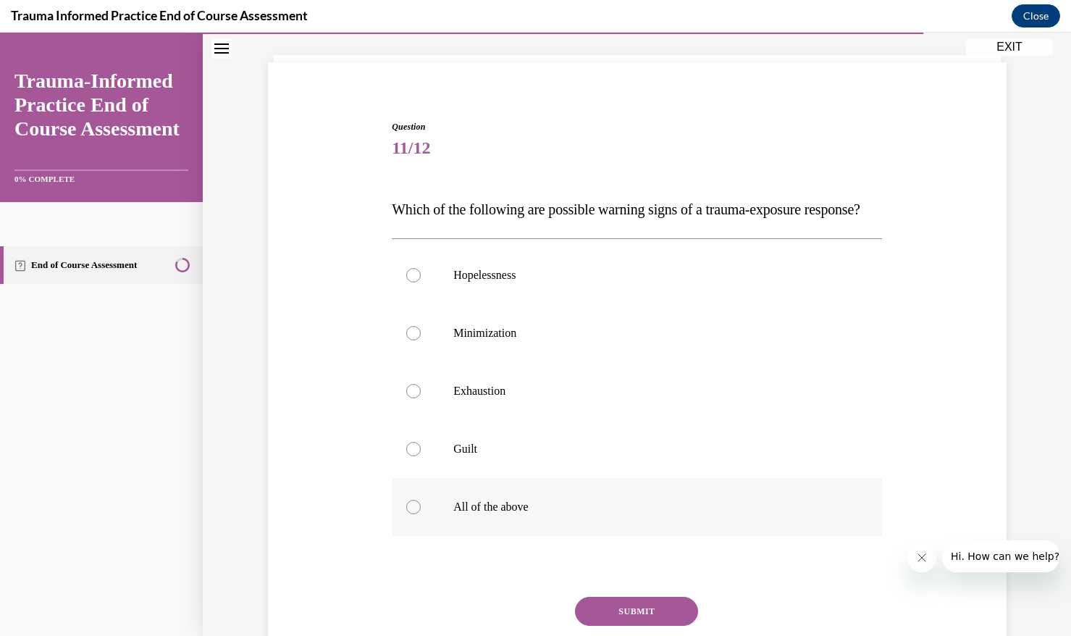
click at [484, 514] on p "All of the above" at bounding box center [649, 507] width 392 height 14
click at [421, 514] on input "All of the above" at bounding box center [413, 507] width 14 height 14
radio input "true"
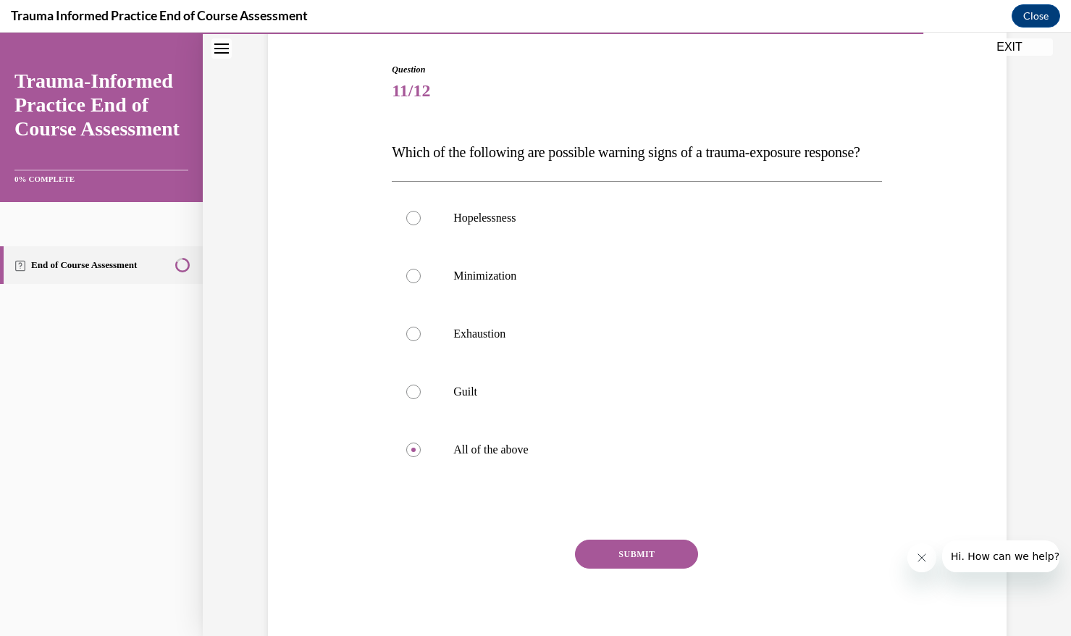
click at [612, 568] on button "SUBMIT" at bounding box center [636, 553] width 123 height 29
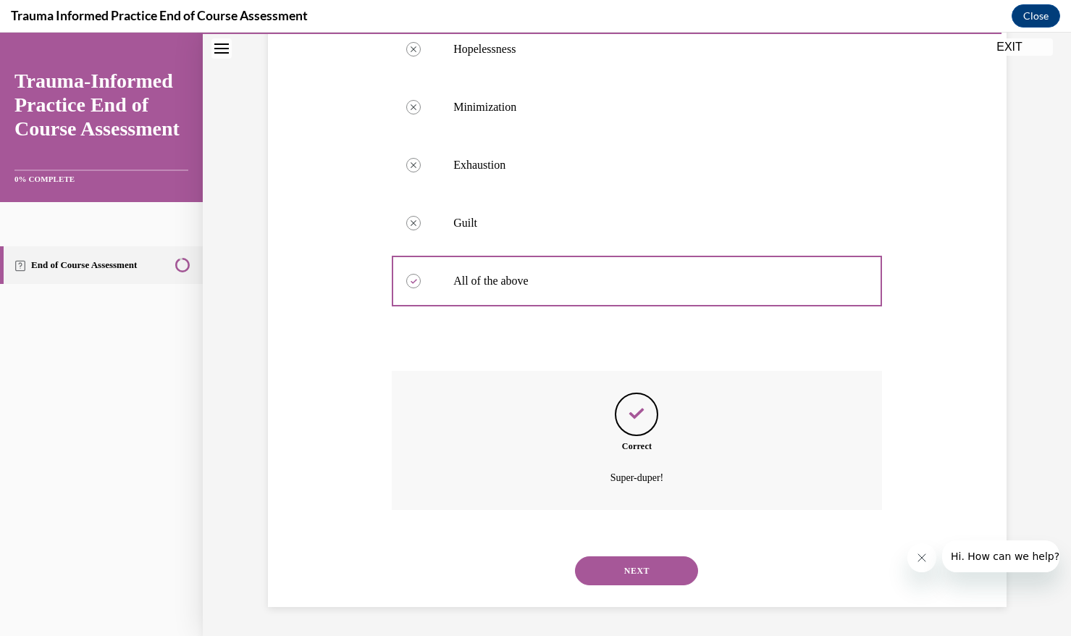
click at [675, 568] on button "NEXT" at bounding box center [636, 570] width 123 height 29
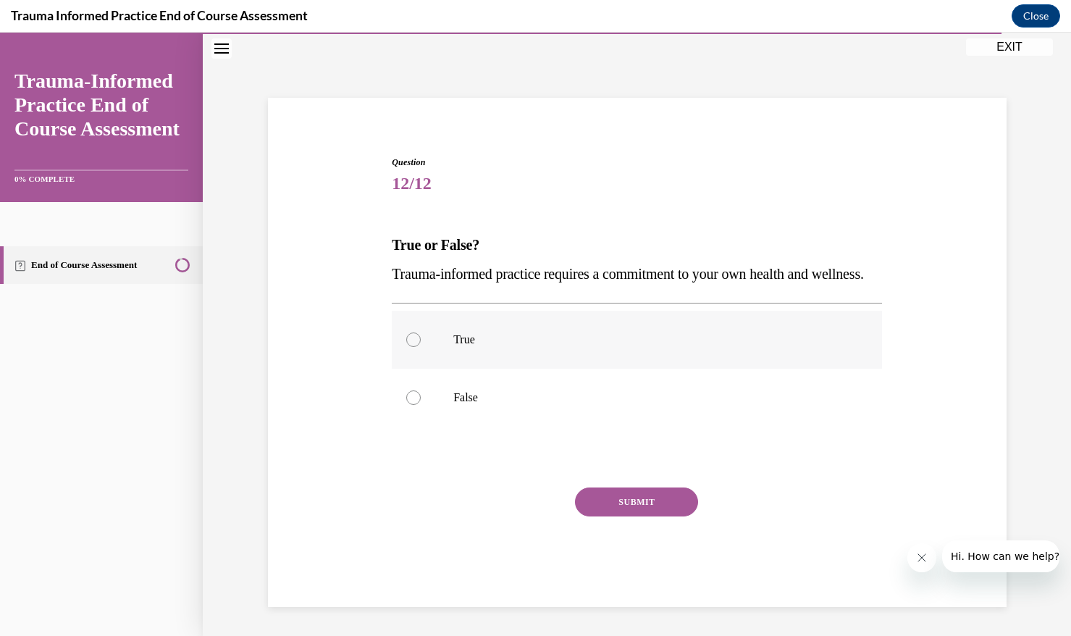
drag, startPoint x: 467, startPoint y: 332, endPoint x: 492, endPoint y: 364, distance: 40.8
click at [467, 332] on label "True" at bounding box center [637, 340] width 490 height 58
click at [421, 332] on input "True" at bounding box center [413, 339] width 14 height 14
radio input "true"
click at [635, 502] on button "SUBMIT" at bounding box center [636, 501] width 123 height 29
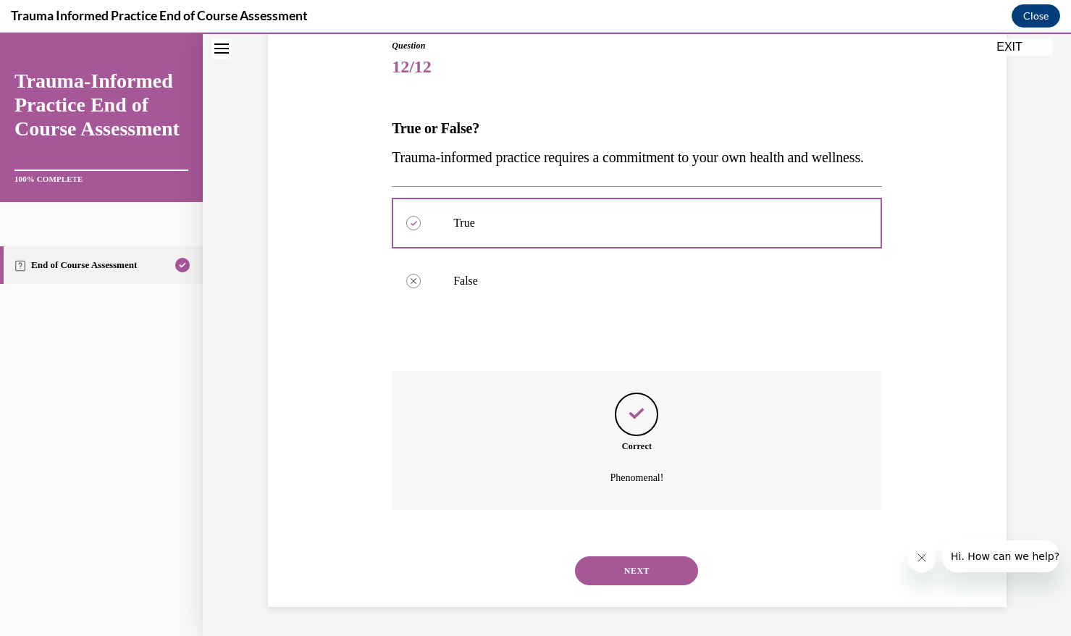
click at [676, 571] on button "NEXT" at bounding box center [636, 570] width 123 height 29
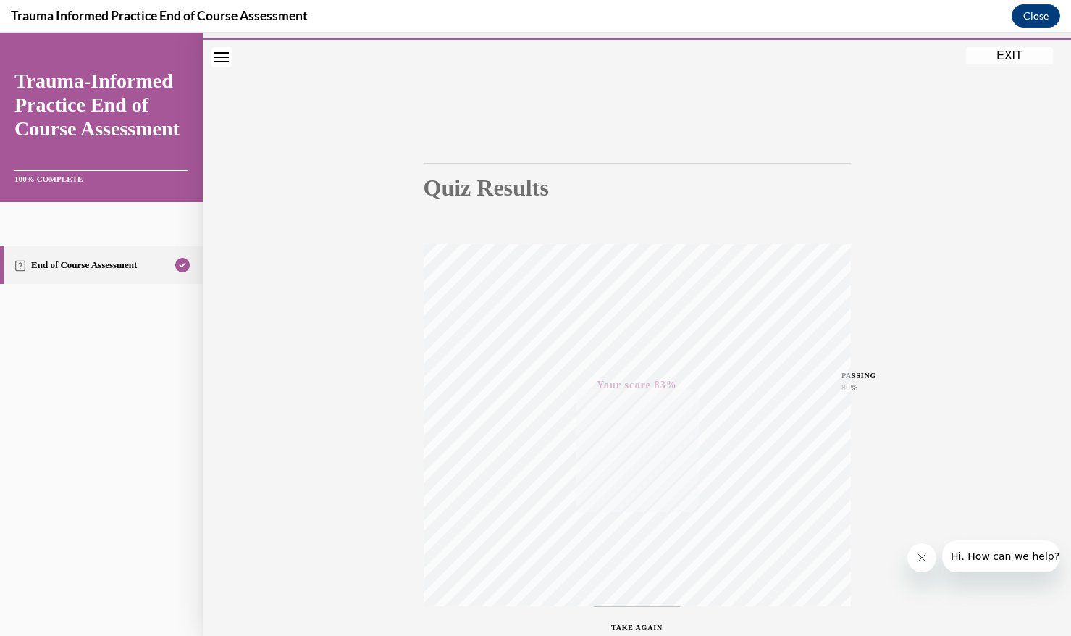
scroll to position [139, 0]
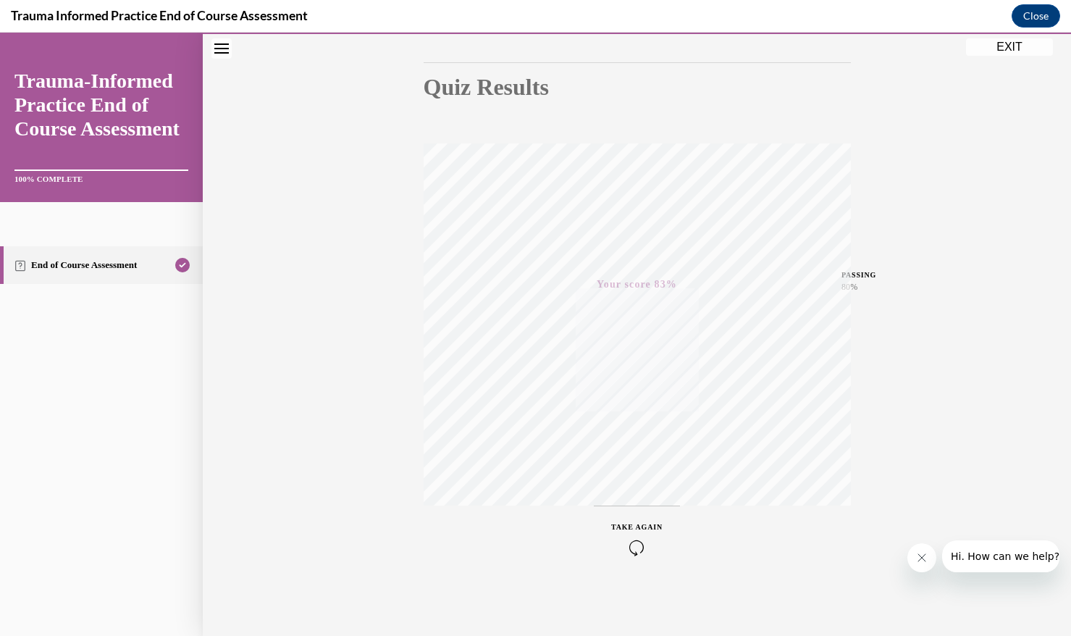
click at [1008, 53] on button "EXIT" at bounding box center [1009, 46] width 87 height 17
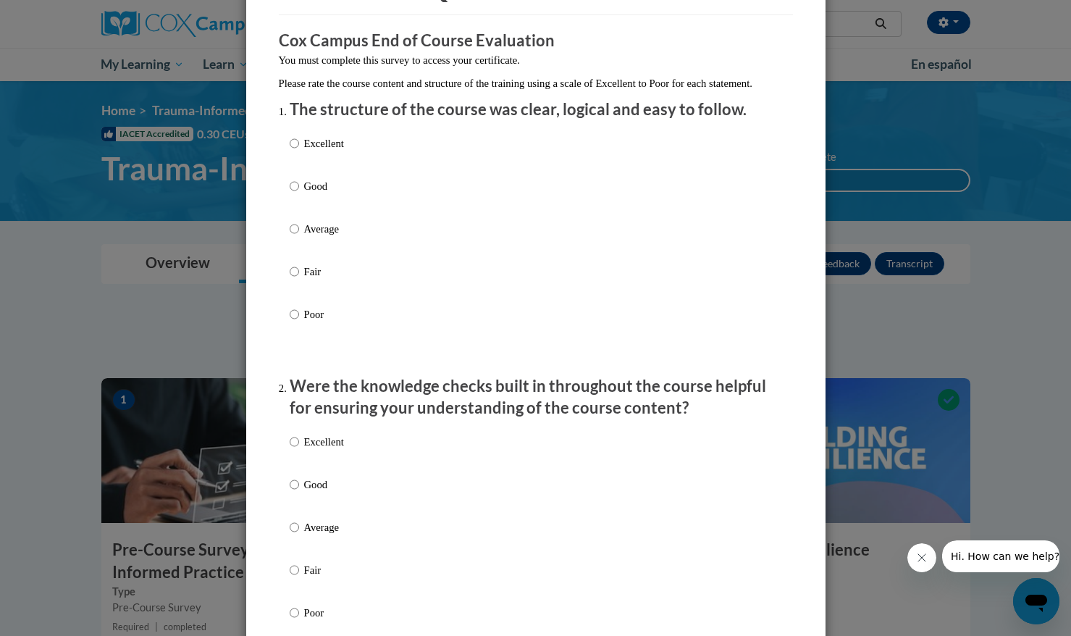
scroll to position [109, 0]
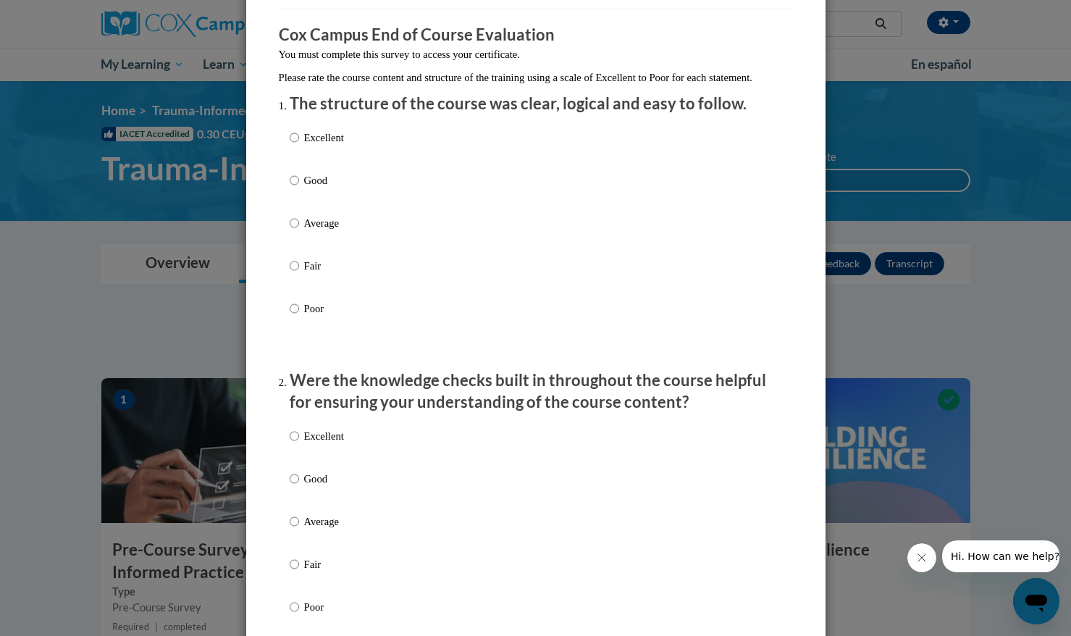
click at [321, 188] on p "Good" at bounding box center [324, 180] width 40 height 16
click at [299, 188] on input "Good" at bounding box center [294, 180] width 9 height 16
radio input "true"
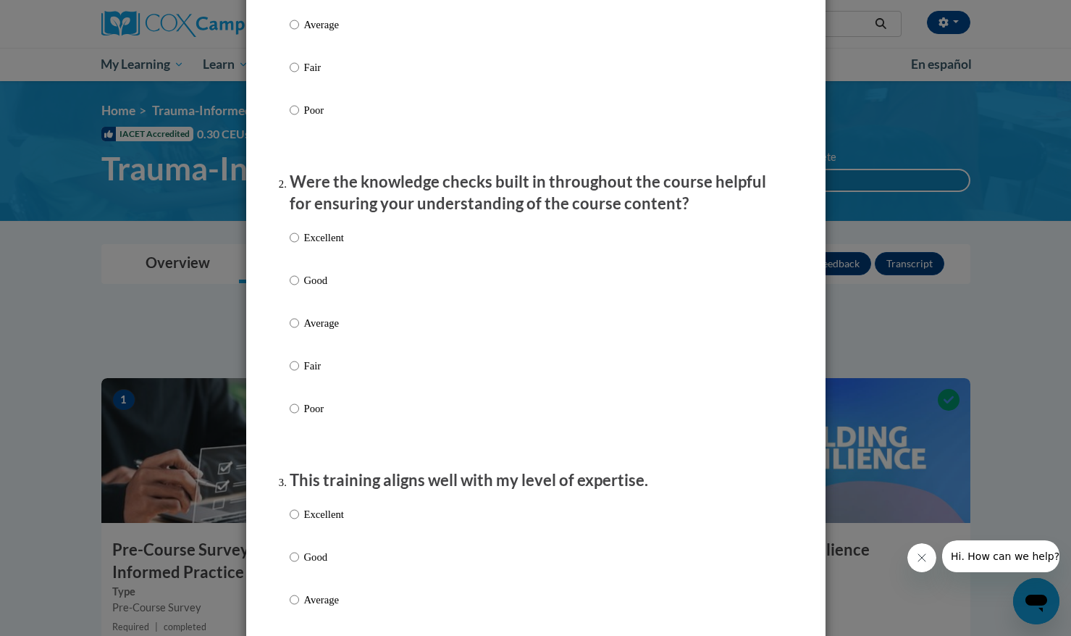
click at [320, 287] on div "Excellent Good Average Fair Poor" at bounding box center [317, 334] width 54 height 224
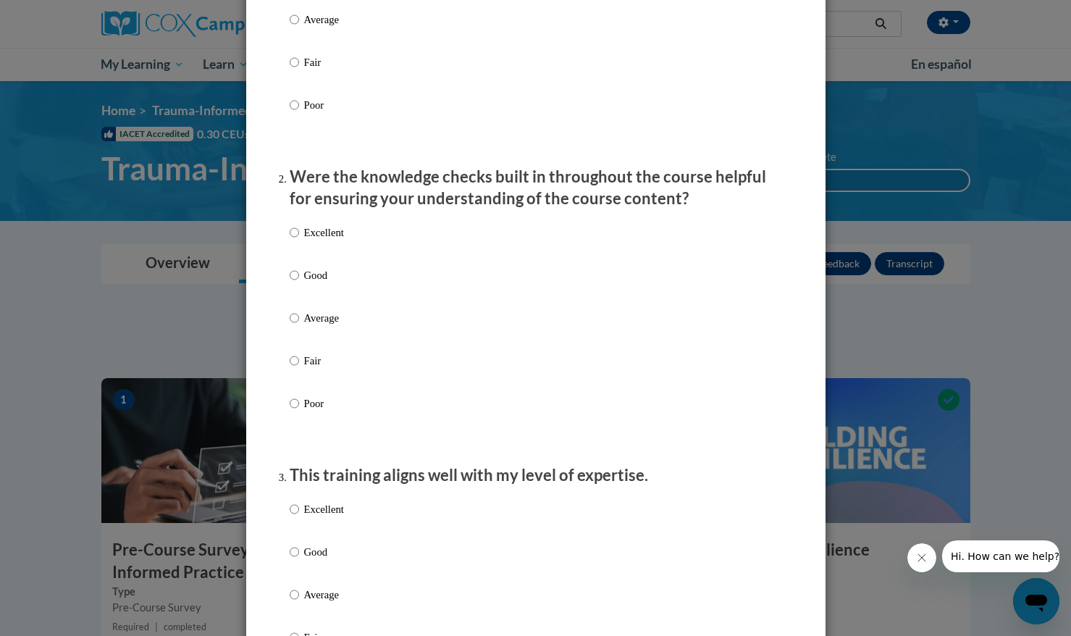
click at [320, 283] on p "Good" at bounding box center [324, 275] width 40 height 16
click at [299, 283] on input "Good" at bounding box center [294, 275] width 9 height 16
radio input "true"
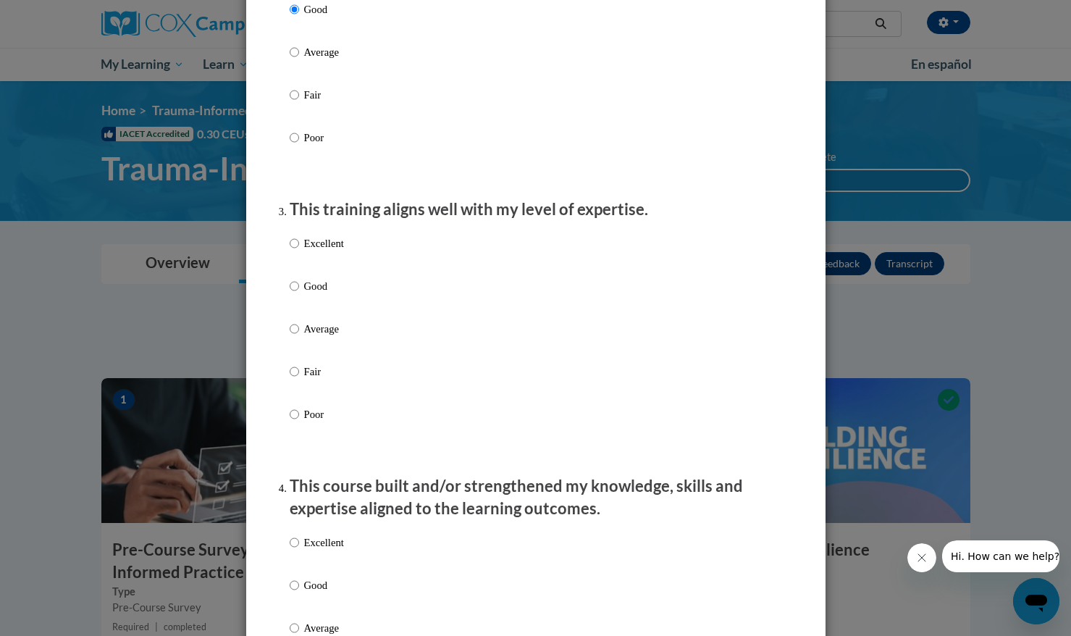
click at [320, 294] on p "Good" at bounding box center [324, 286] width 40 height 16
click at [299, 294] on input "Good" at bounding box center [294, 286] width 9 height 16
radio input "true"
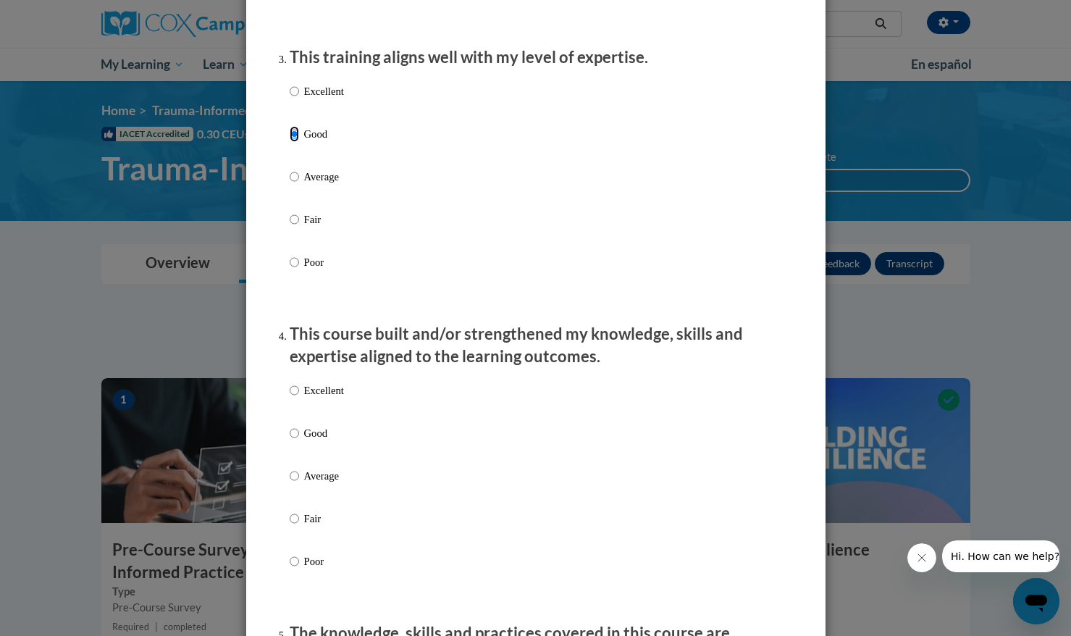
scroll to position [978, 0]
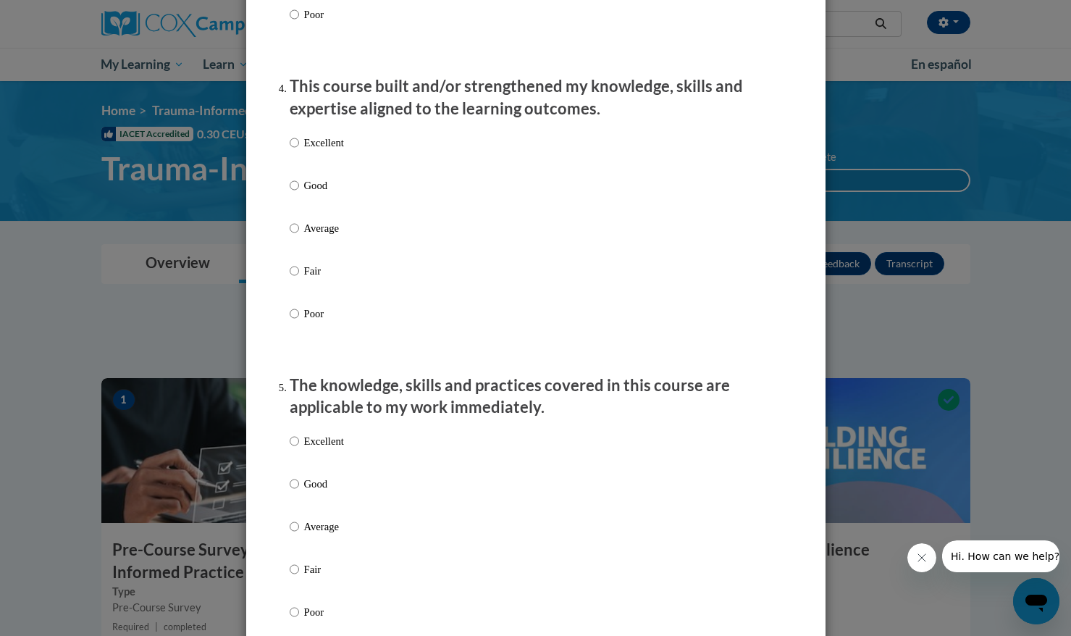
drag, startPoint x: 319, startPoint y: 201, endPoint x: 319, endPoint y: 210, distance: 9.4
click at [319, 193] on p "Good" at bounding box center [324, 185] width 40 height 16
click at [299, 193] on input "Good" at bounding box center [294, 185] width 9 height 16
radio input "true"
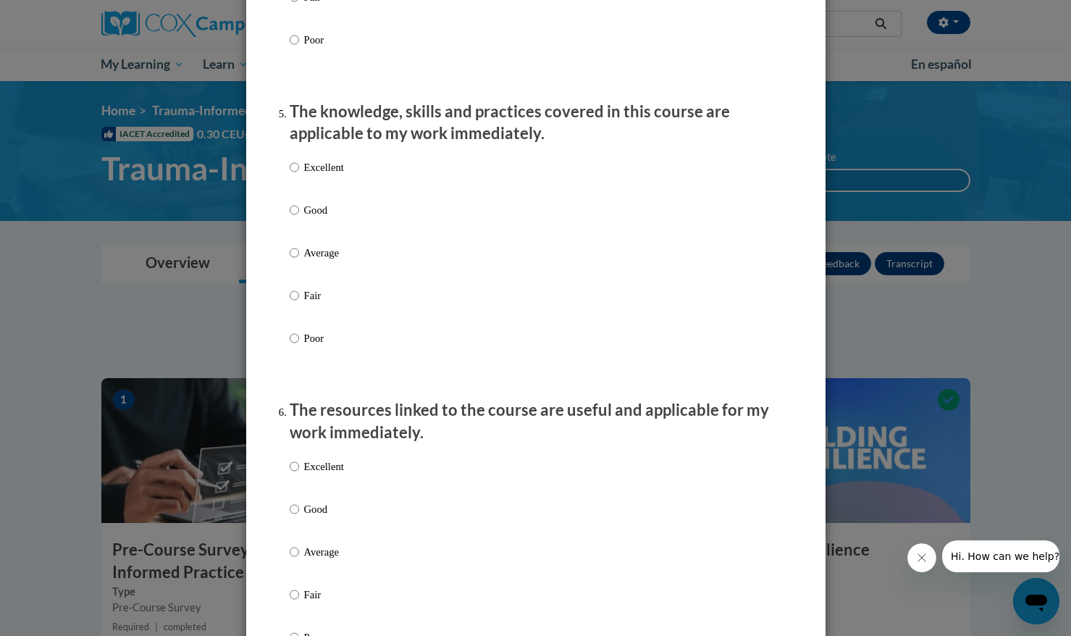
scroll to position [1347, 0]
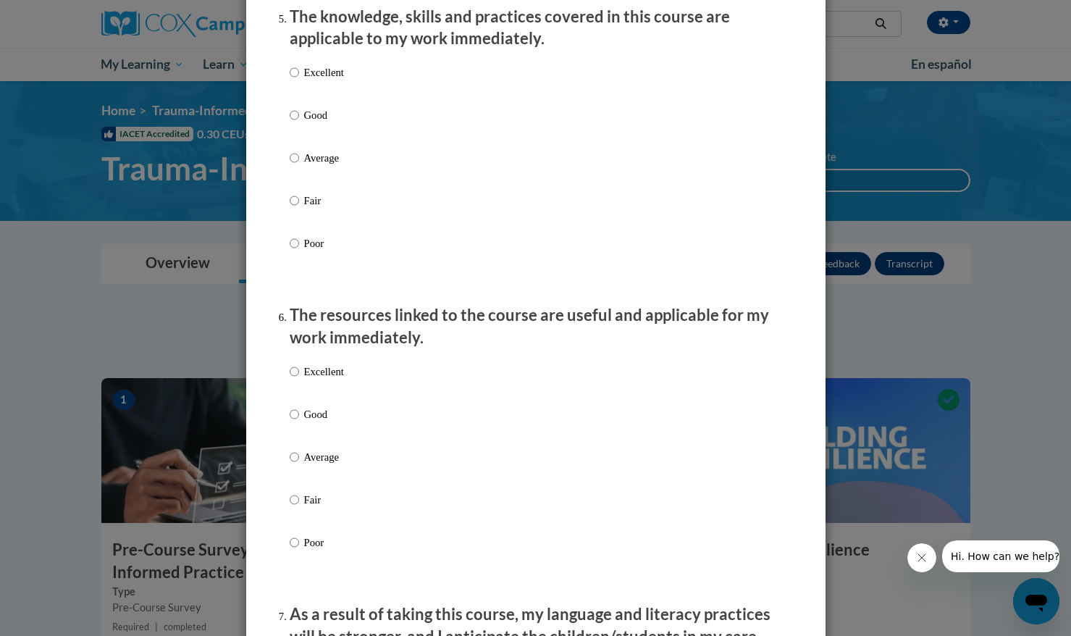
drag, startPoint x: 311, startPoint y: 136, endPoint x: 308, endPoint y: 149, distance: 13.4
click at [311, 123] on p "Good" at bounding box center [324, 115] width 40 height 16
click at [299, 123] on input "Good" at bounding box center [294, 115] width 9 height 16
radio input "true"
click at [316, 422] on p "Good" at bounding box center [324, 414] width 40 height 16
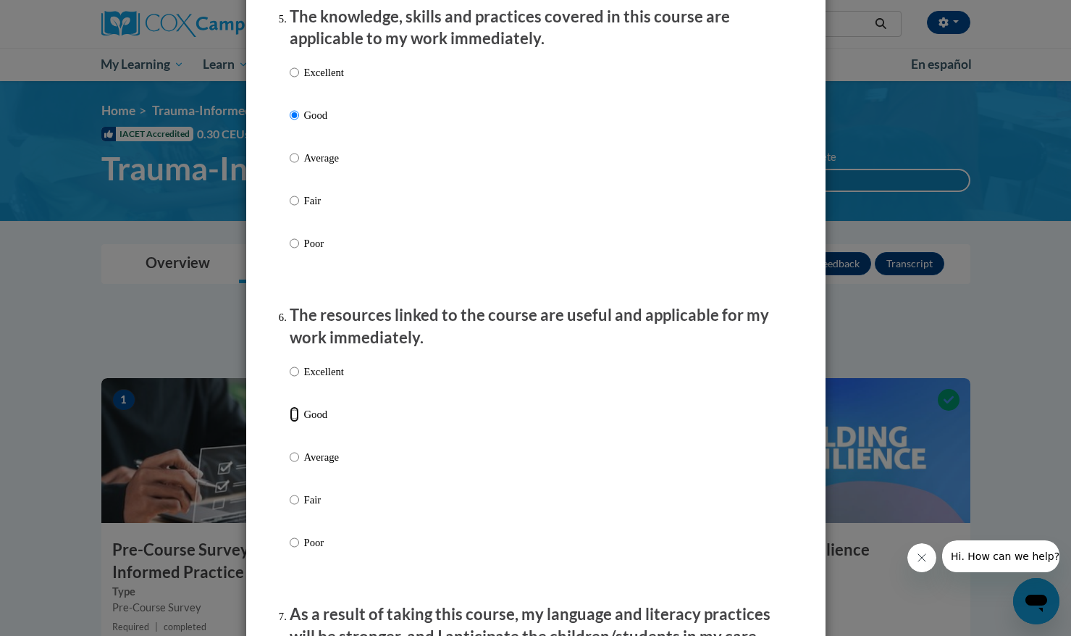
click at [299, 422] on input "Good" at bounding box center [294, 414] width 9 height 16
radio input "true"
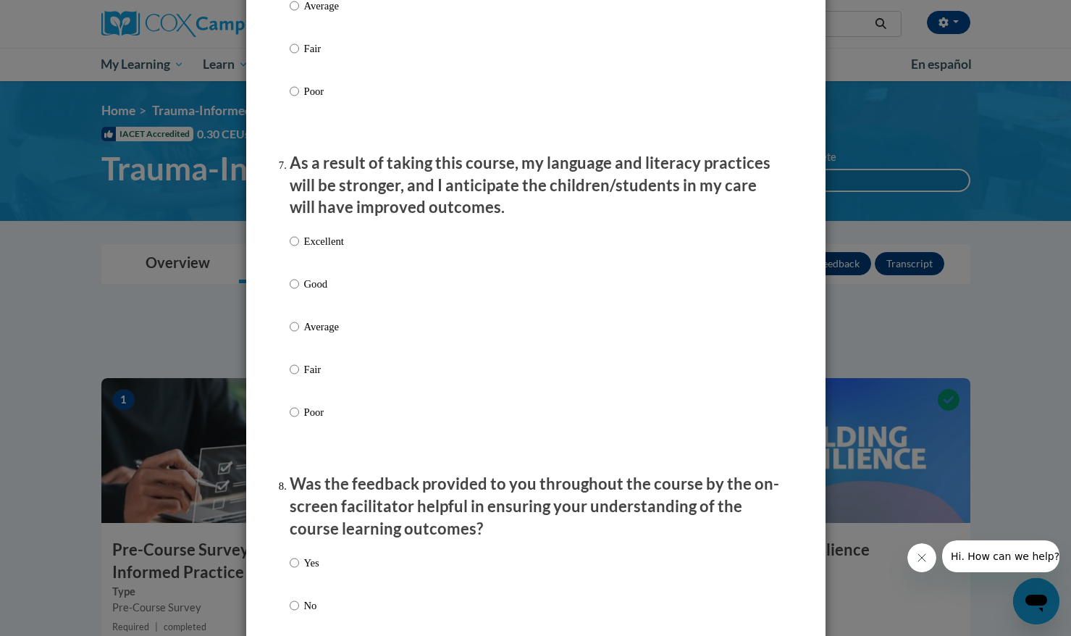
click at [308, 292] on p "Good" at bounding box center [324, 284] width 40 height 16
click at [299, 292] on input "Good" at bounding box center [294, 284] width 9 height 16
radio input "true"
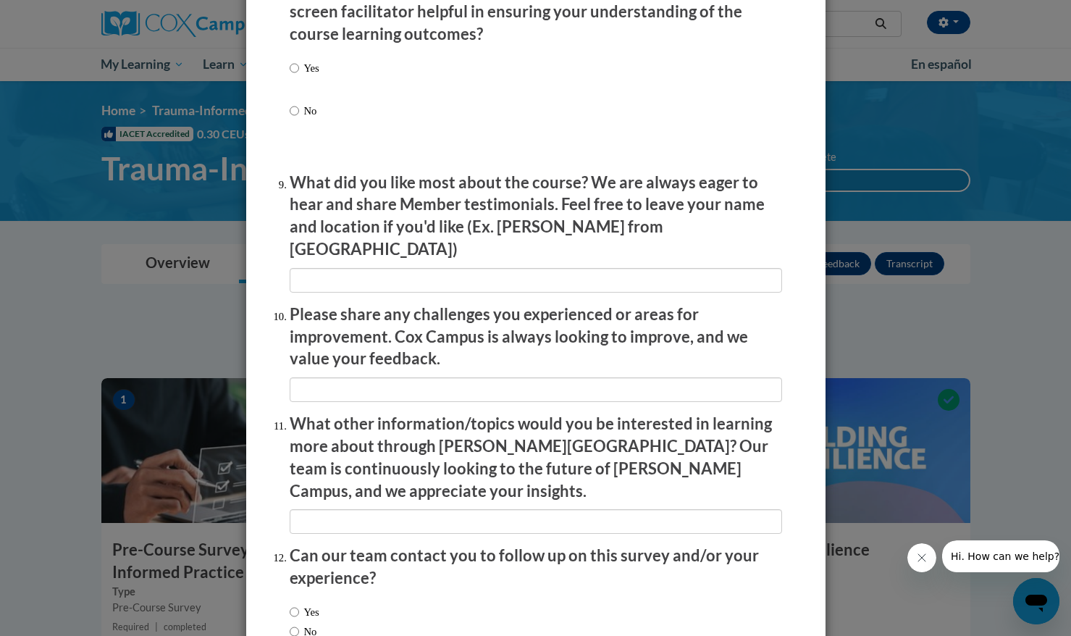
scroll to position [2376, 0]
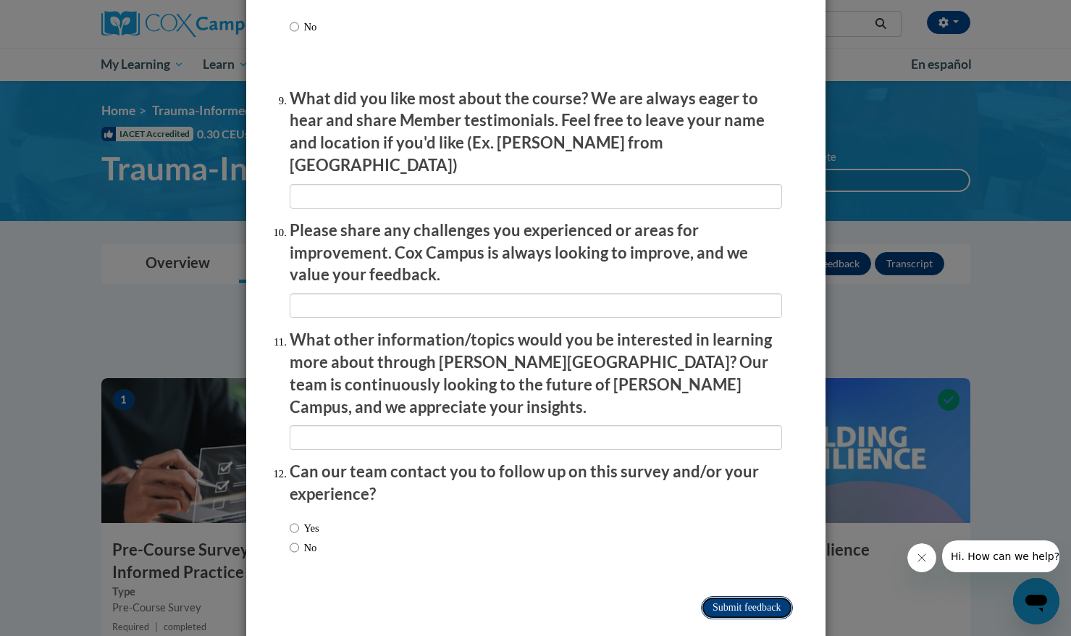
click at [759, 596] on input "Submit feedback" at bounding box center [746, 607] width 91 height 23
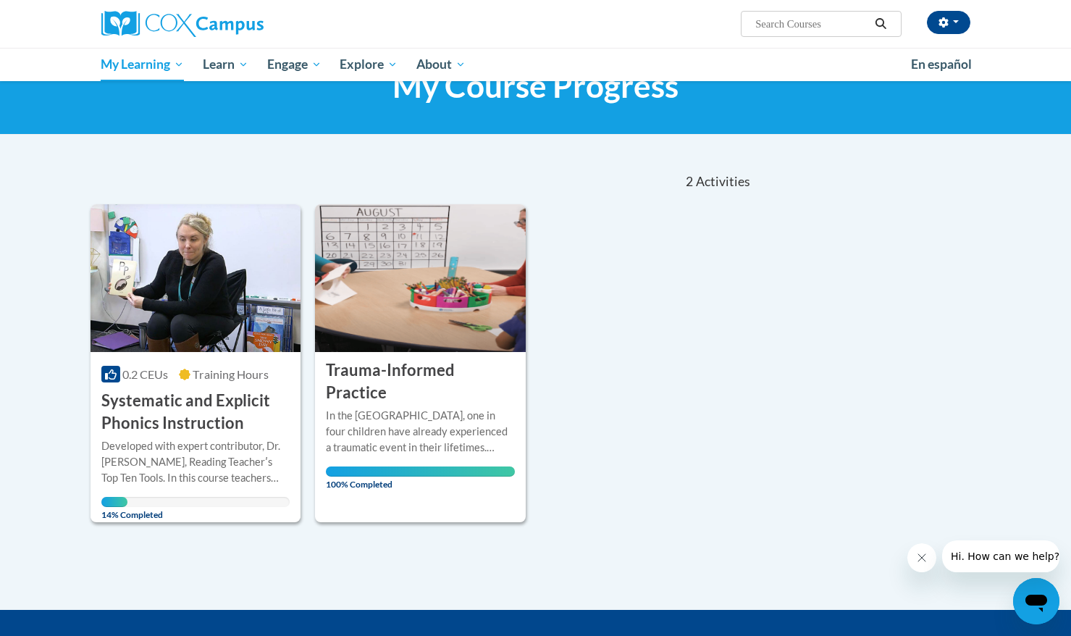
scroll to position [17, 0]
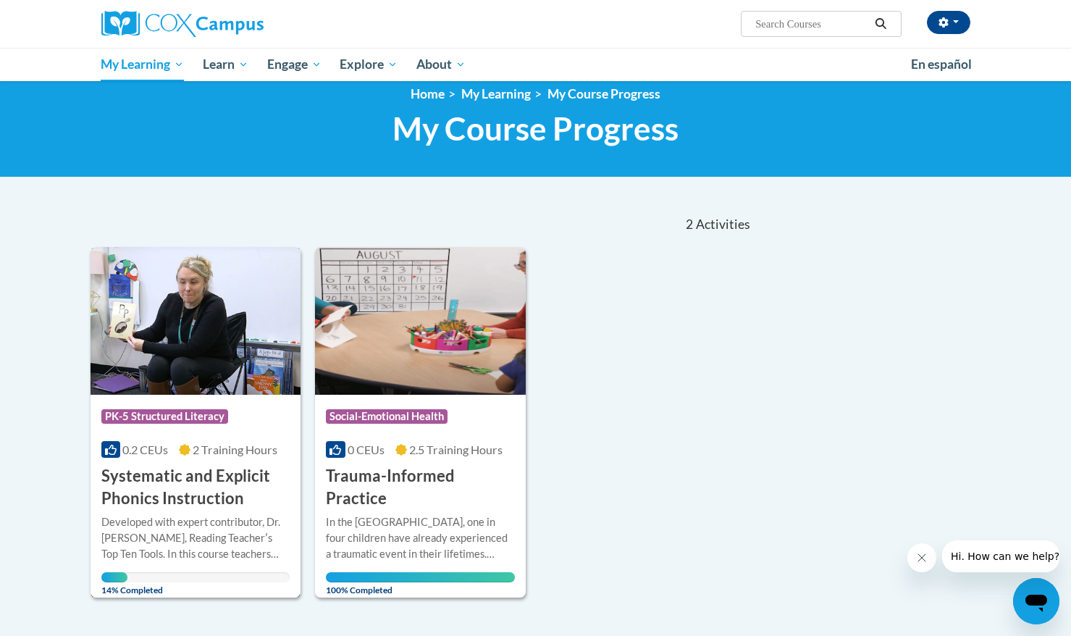
click at [176, 358] on img at bounding box center [196, 321] width 211 height 148
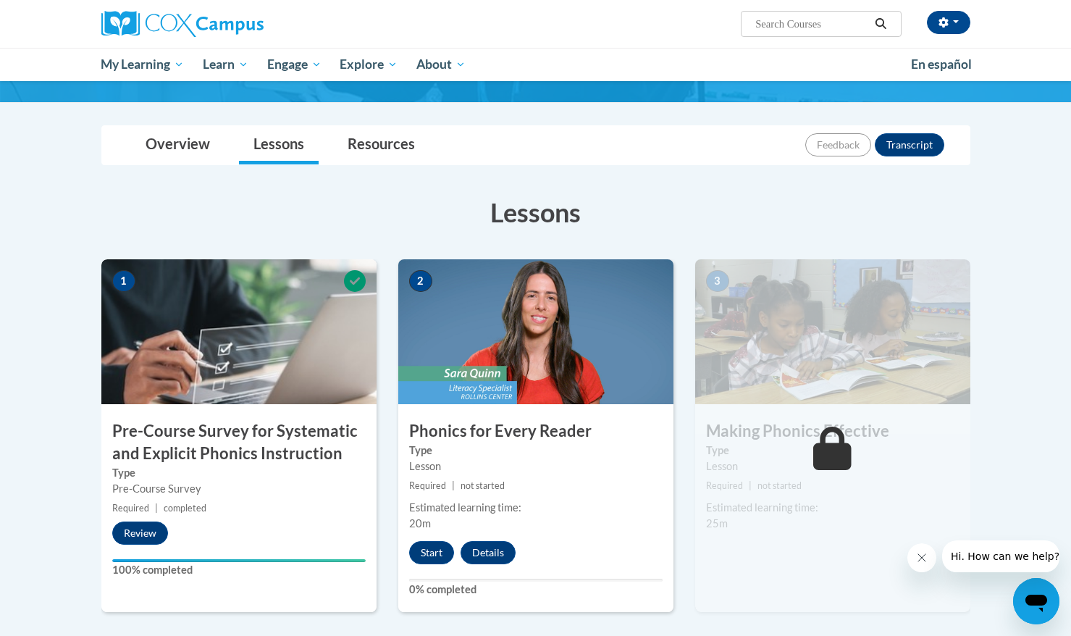
scroll to position [233, 0]
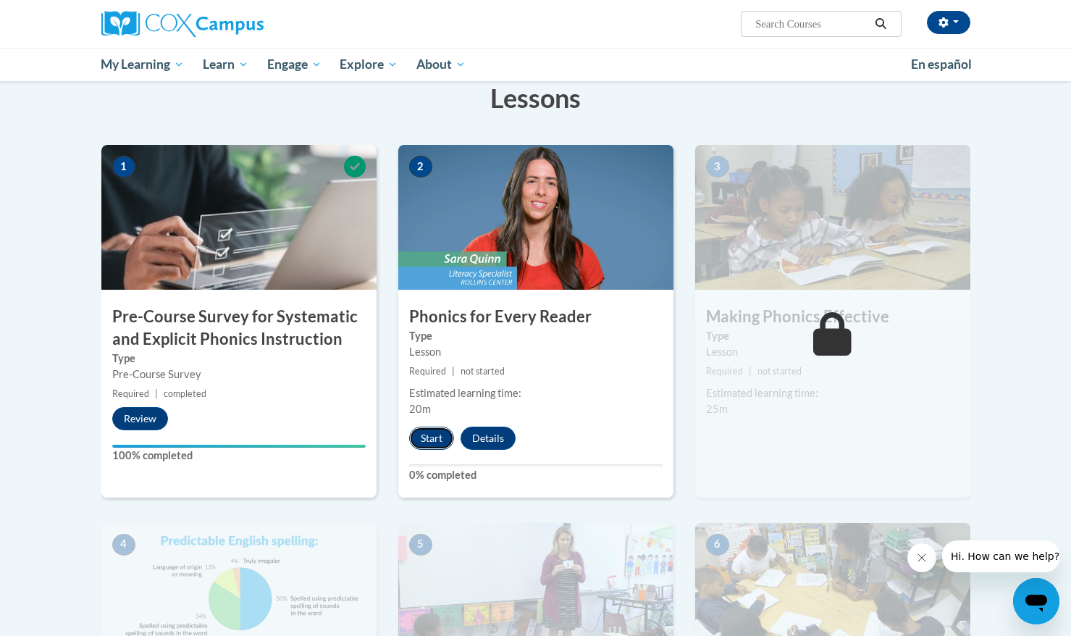
click at [428, 441] on button "Start" at bounding box center [431, 437] width 45 height 23
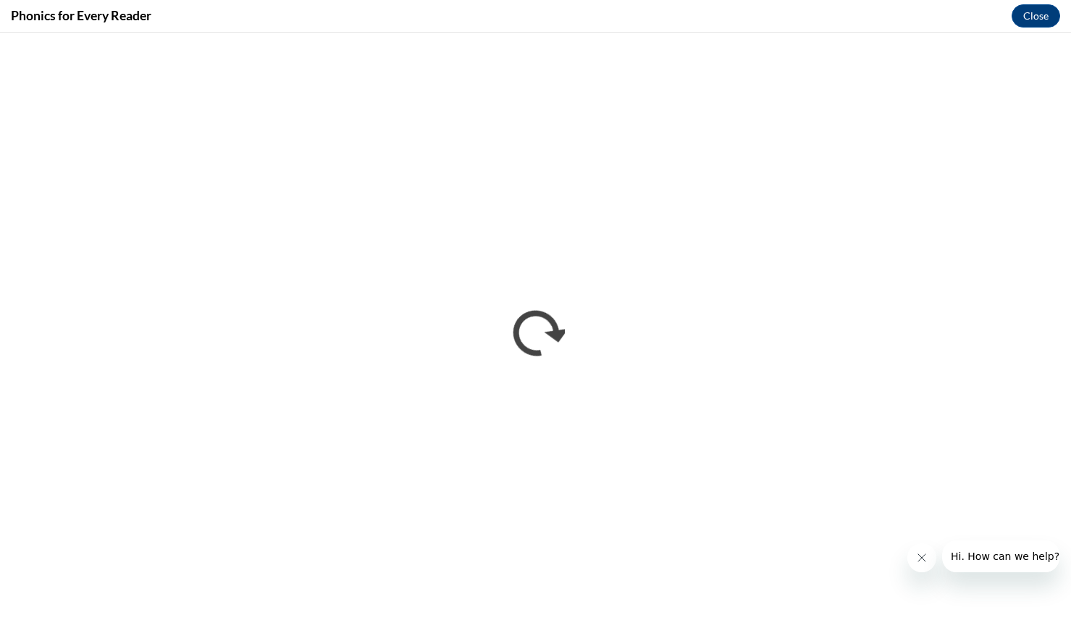
scroll to position [0, 0]
